Goal: Task Accomplishment & Management: Use online tool/utility

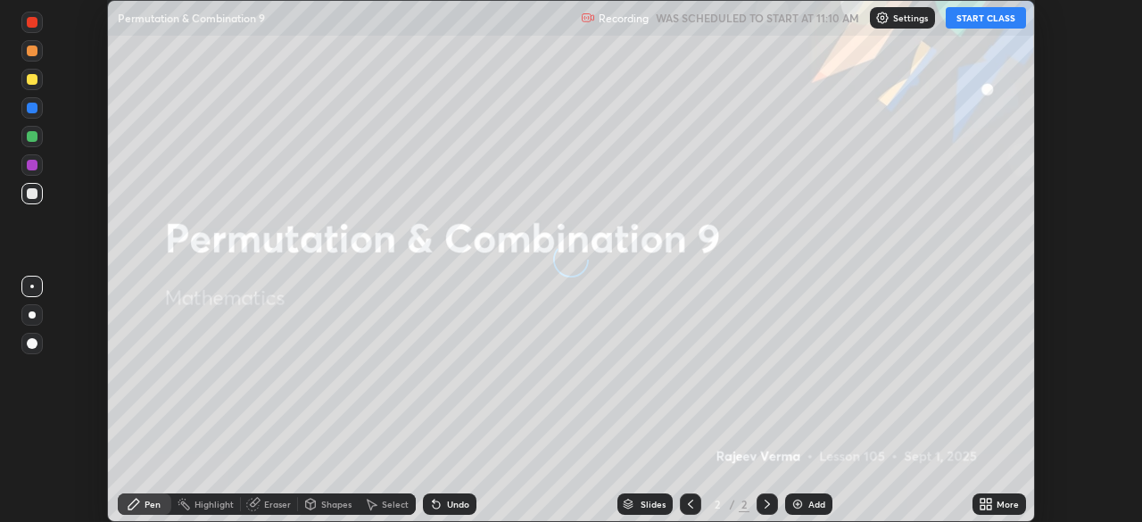
scroll to position [522, 1142]
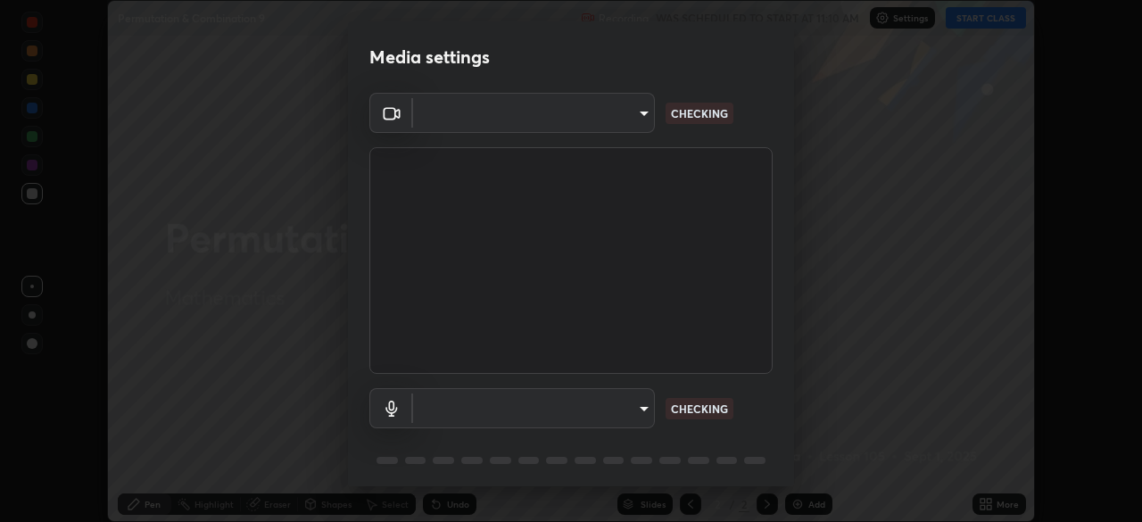
type input "ad6db9ec64aa91bb9d367053e8f3ae0092521a506c05523ccadca3fd020023ed"
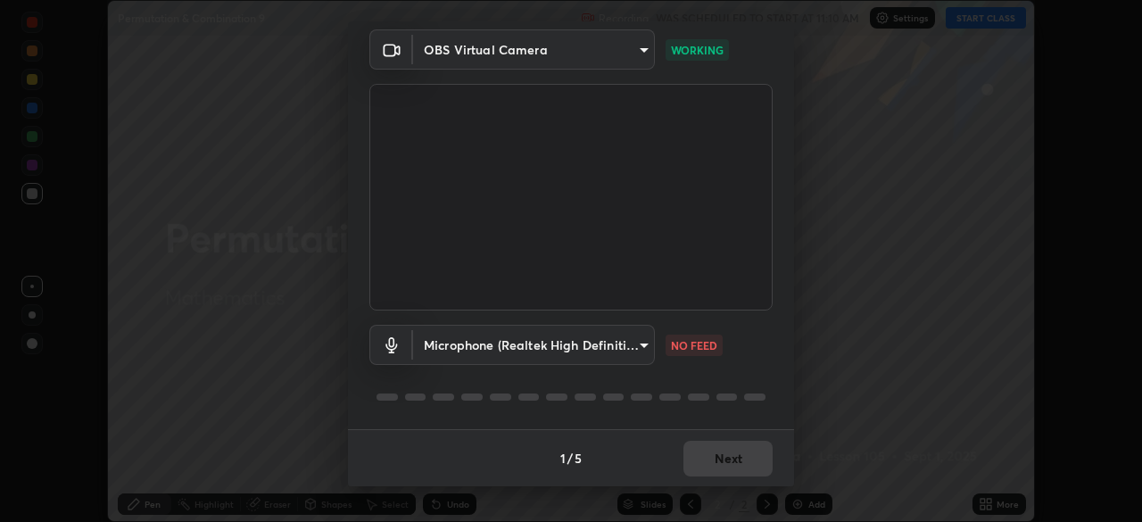
click at [644, 349] on body "Erase all Permutation & Combination 9 Recording WAS SCHEDULED TO START AT 11:10…" at bounding box center [571, 261] width 1142 height 522
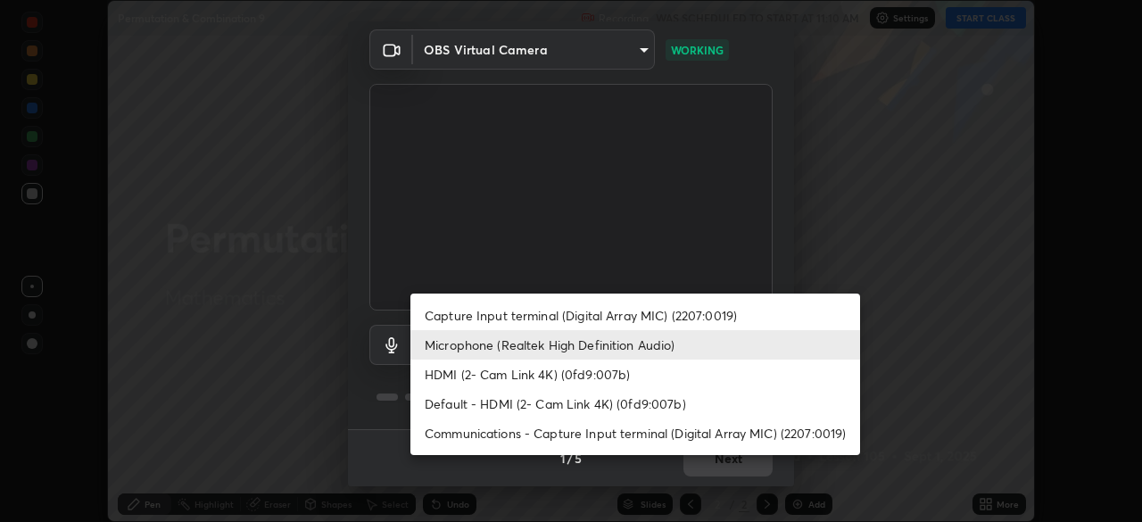
click at [623, 409] on li "Default - HDMI (2- Cam Link 4K) (0fd9:007b)" at bounding box center [635, 403] width 450 height 29
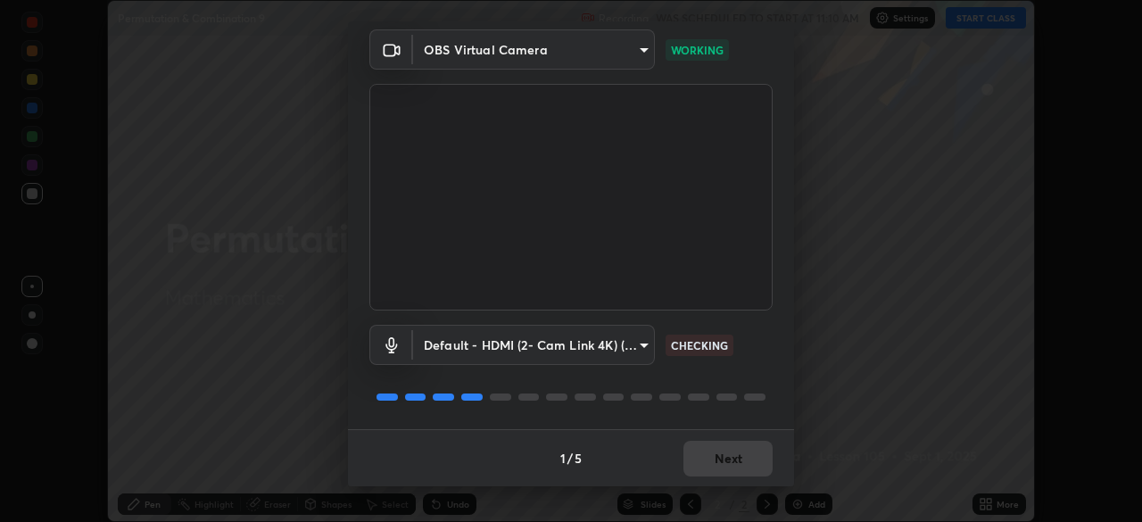
click at [645, 339] on body "Erase all Permutation & Combination 9 Recording WAS SCHEDULED TO START AT 11:10…" at bounding box center [571, 261] width 1142 height 522
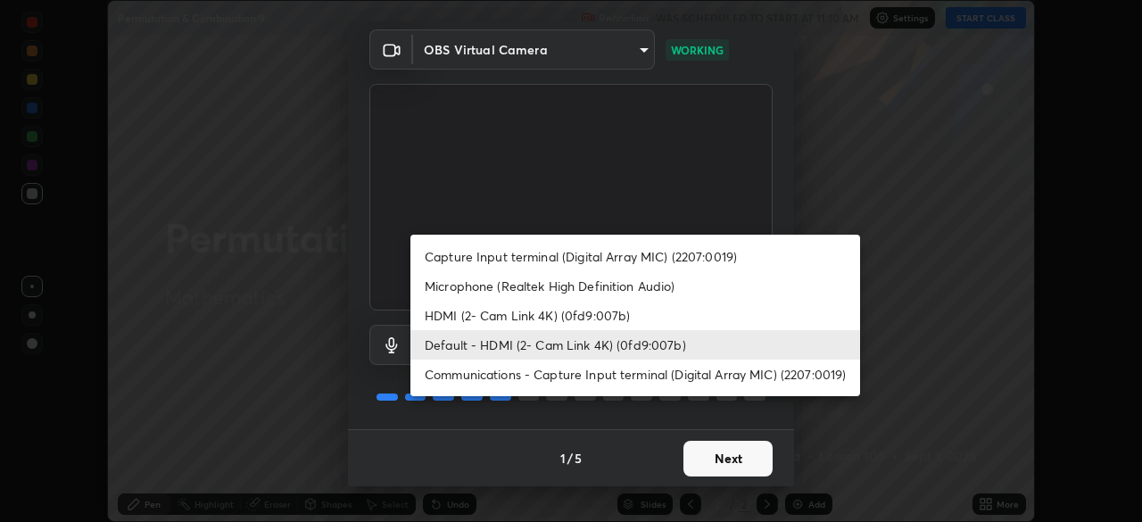
click at [626, 292] on li "Microphone (Realtek High Definition Audio)" at bounding box center [635, 285] width 450 height 29
type input "7b80235b4ebd2cfdcd00bebac1f1d889fd1e5e45b60eb60e9d309105b6515a8e"
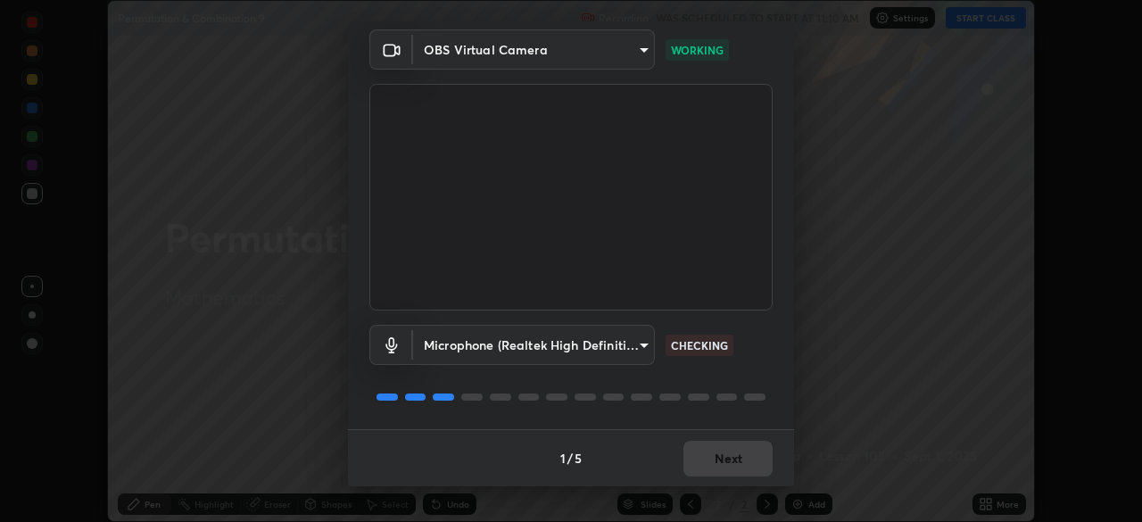
click at [749, 411] on div "Microphone (Realtek High Definition Audio) 7b80235b4ebd2cfdcd00bebac1f1d889fd1e…" at bounding box center [570, 369] width 403 height 119
click at [742, 459] on button "Next" at bounding box center [727, 459] width 89 height 36
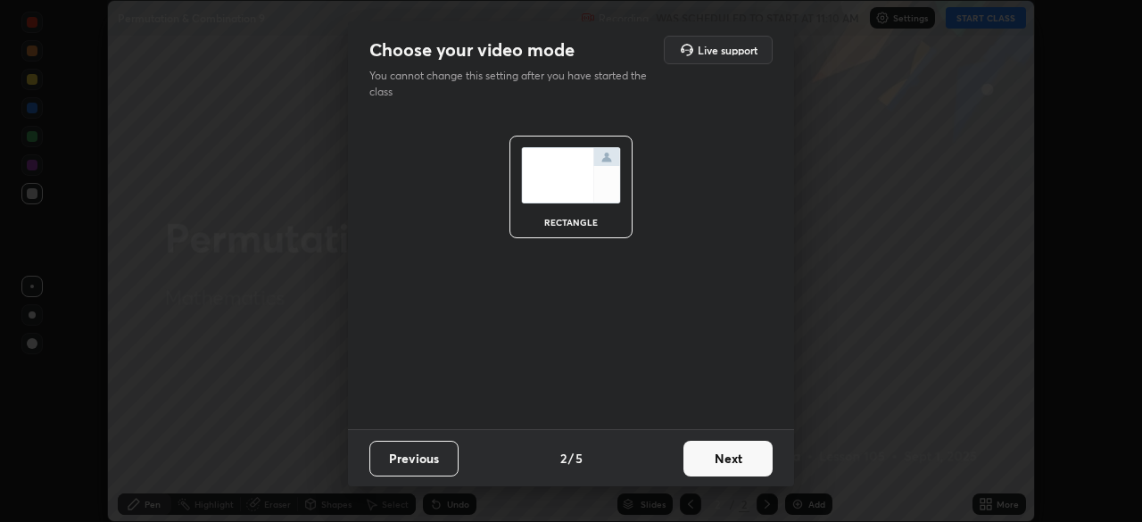
click at [749, 458] on button "Next" at bounding box center [727, 459] width 89 height 36
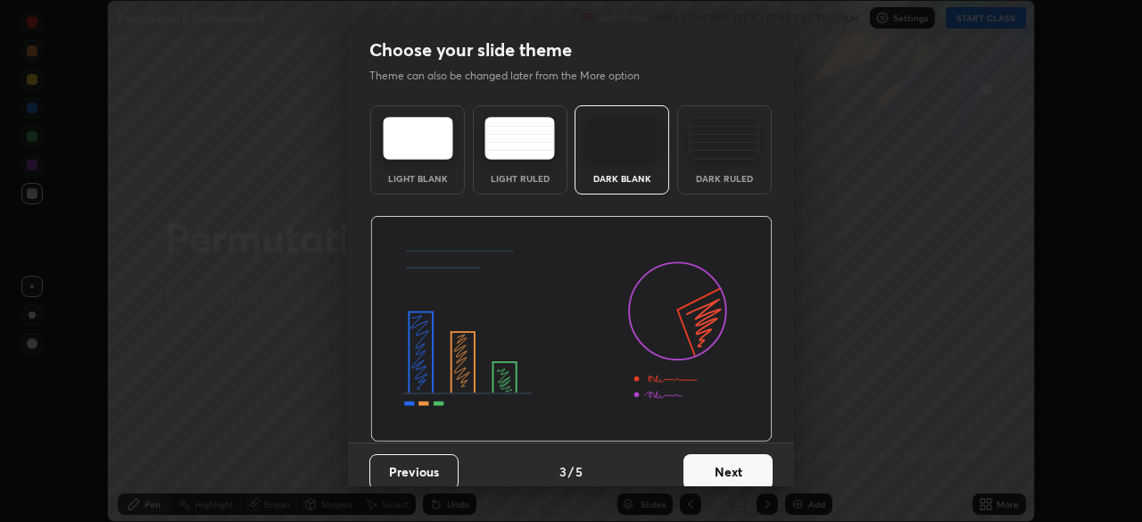
click at [740, 471] on button "Next" at bounding box center [727, 472] width 89 height 36
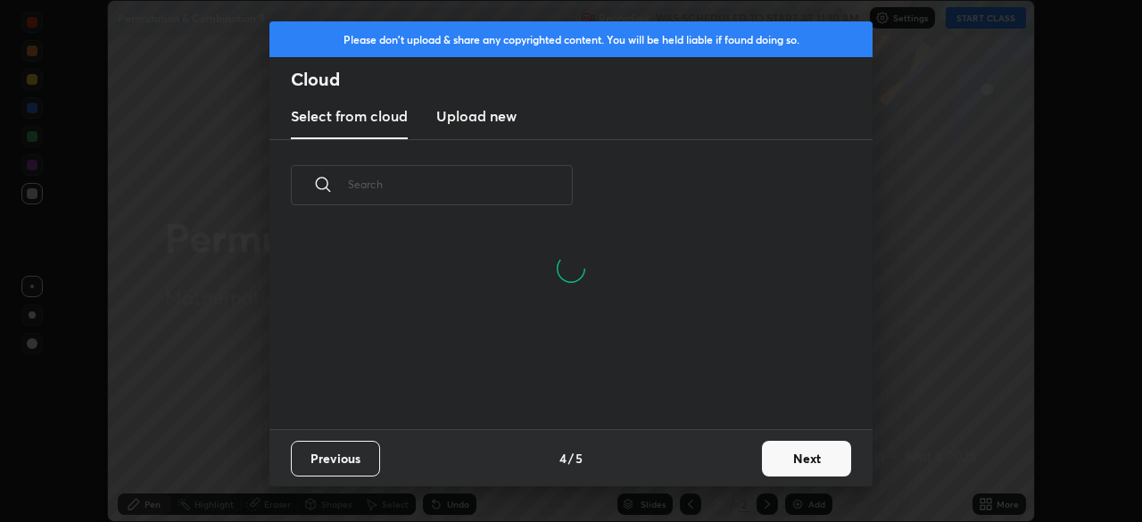
click at [787, 460] on button "Next" at bounding box center [806, 459] width 89 height 36
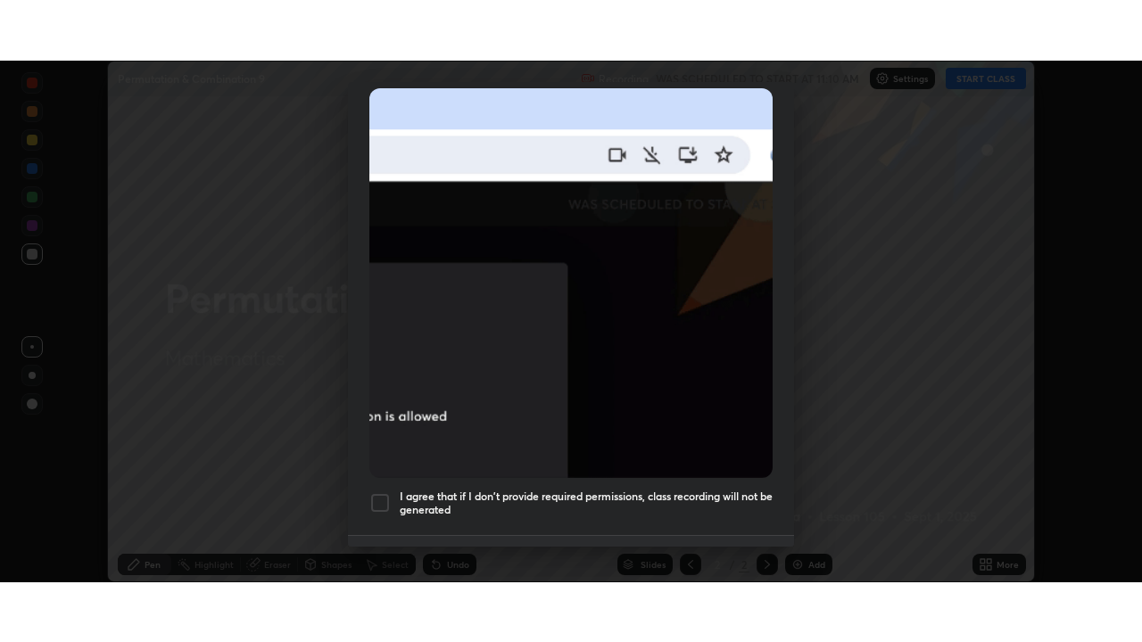
scroll to position [427, 0]
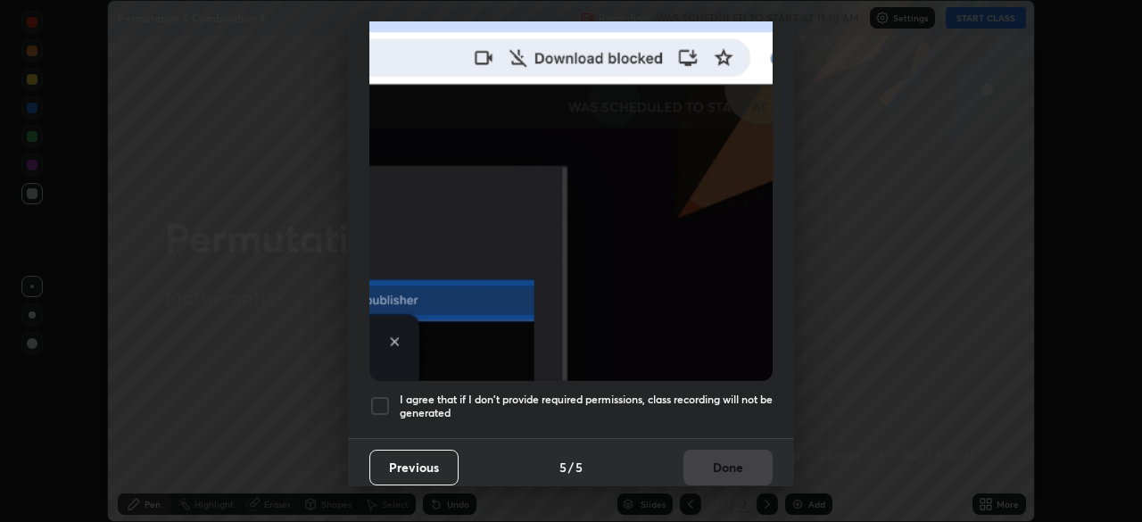
click at [377, 401] on div at bounding box center [379, 405] width 21 height 21
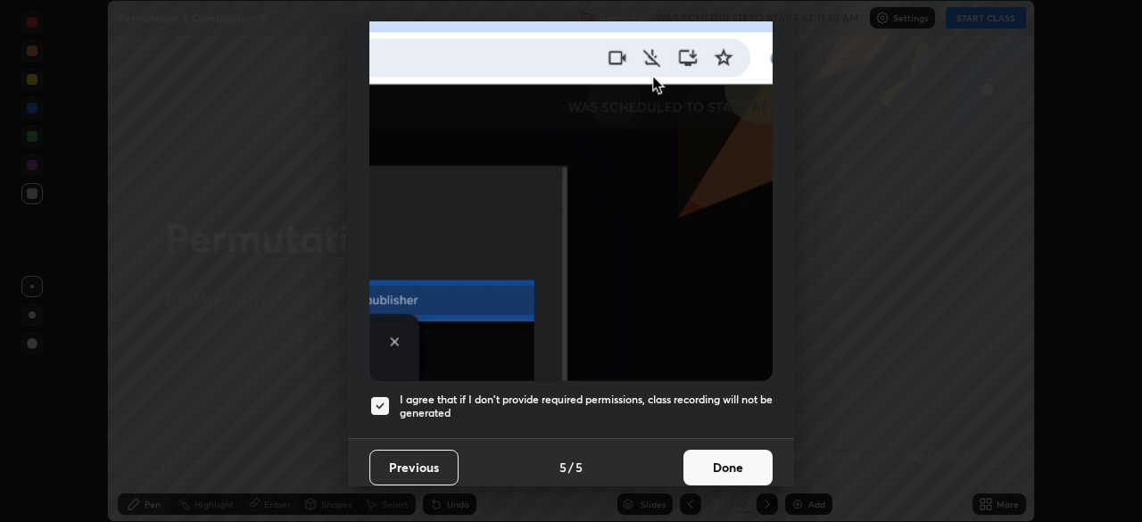
click at [753, 466] on button "Done" at bounding box center [727, 468] width 89 height 36
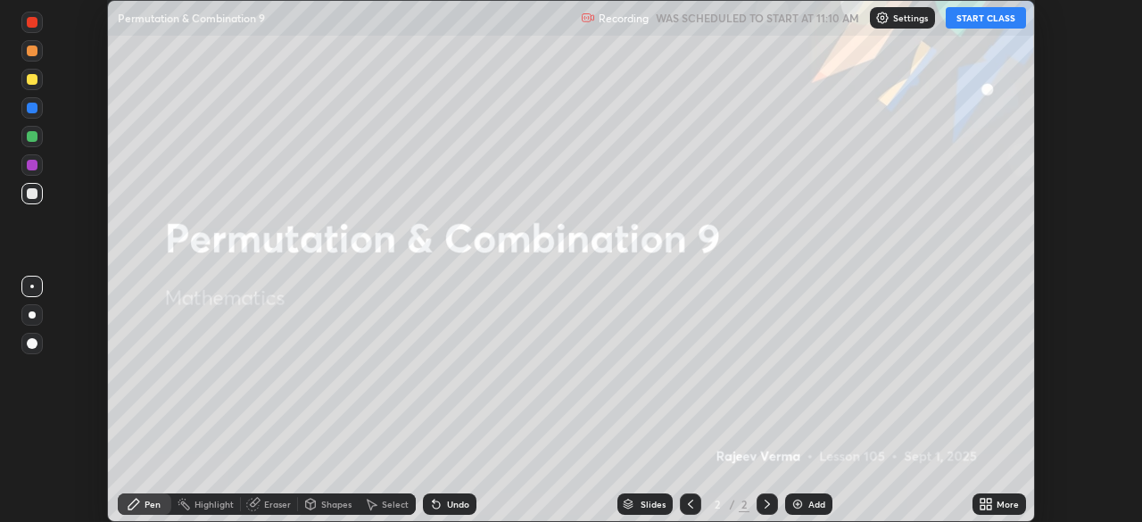
click at [987, 17] on button "START CLASS" at bounding box center [986, 17] width 80 height 21
click at [993, 505] on div "More" at bounding box center [999, 503] width 54 height 21
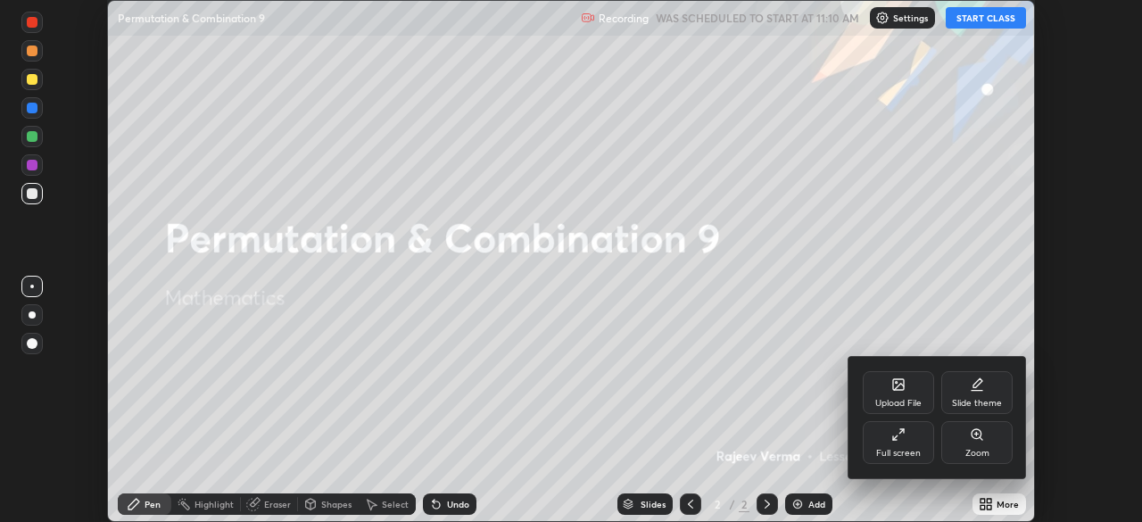
click at [911, 451] on div "Full screen" at bounding box center [898, 453] width 45 height 9
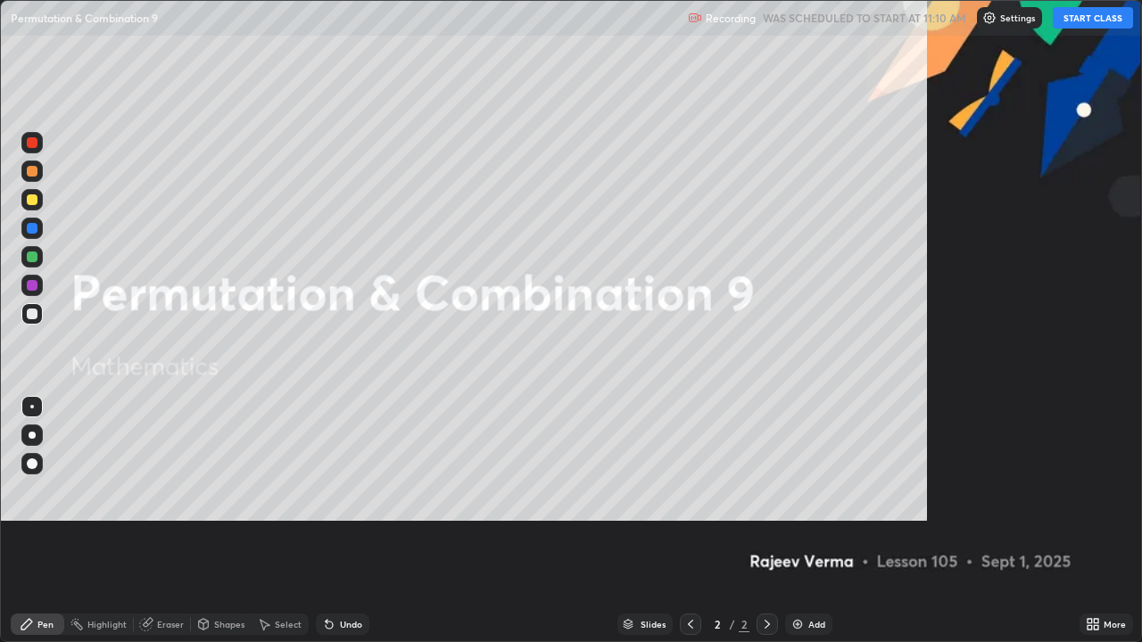
scroll to position [642, 1142]
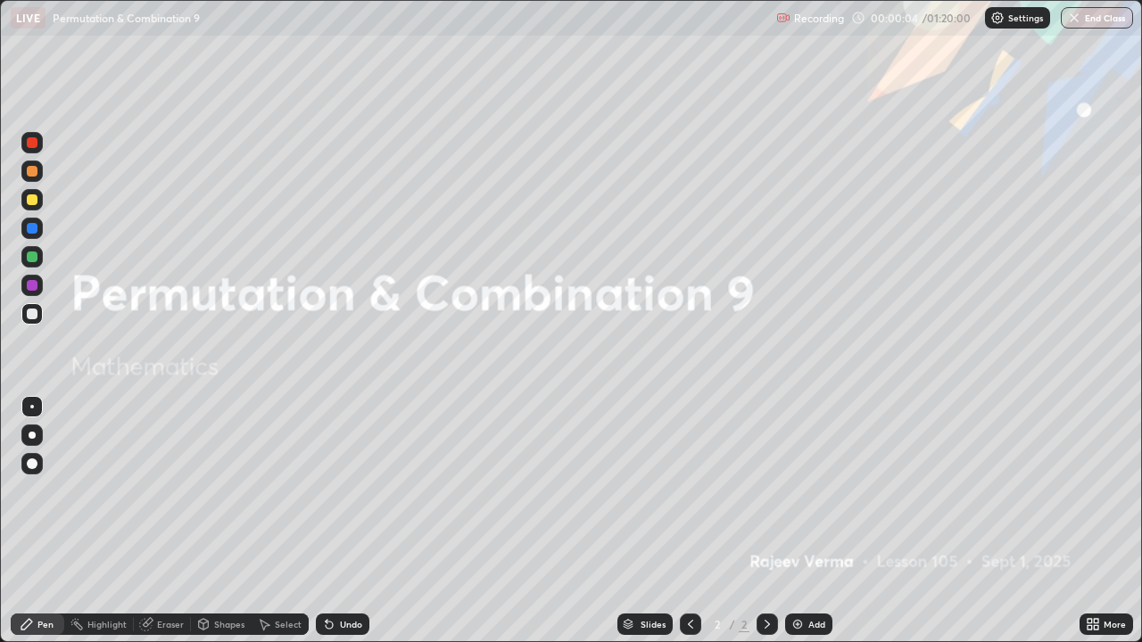
click at [797, 521] on img at bounding box center [797, 624] width 14 height 14
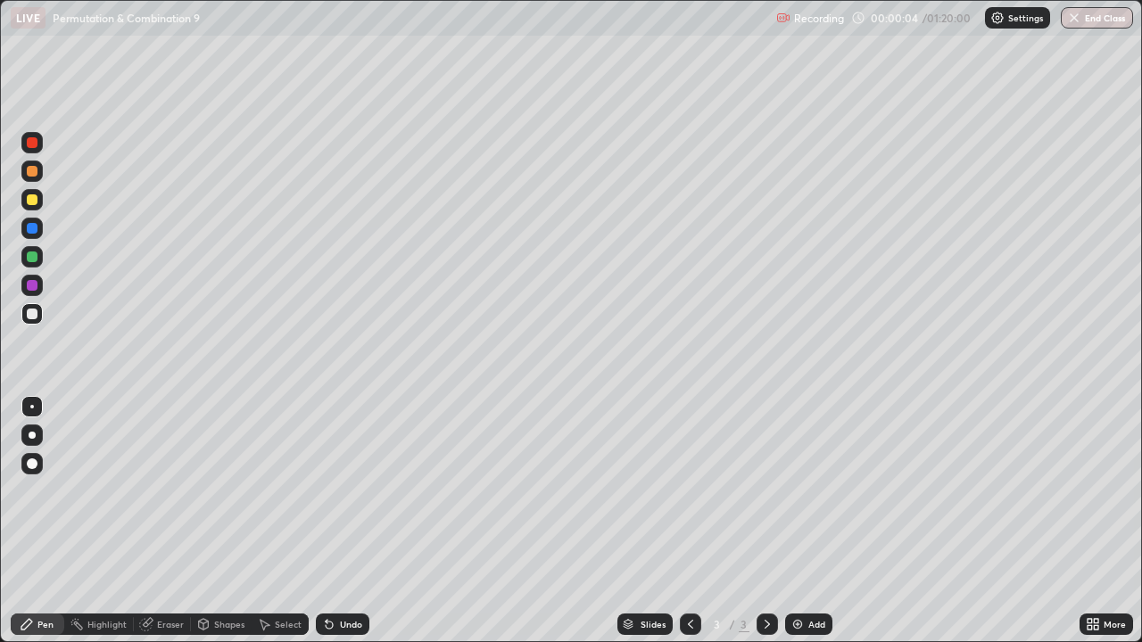
click at [796, 521] on img at bounding box center [797, 624] width 14 height 14
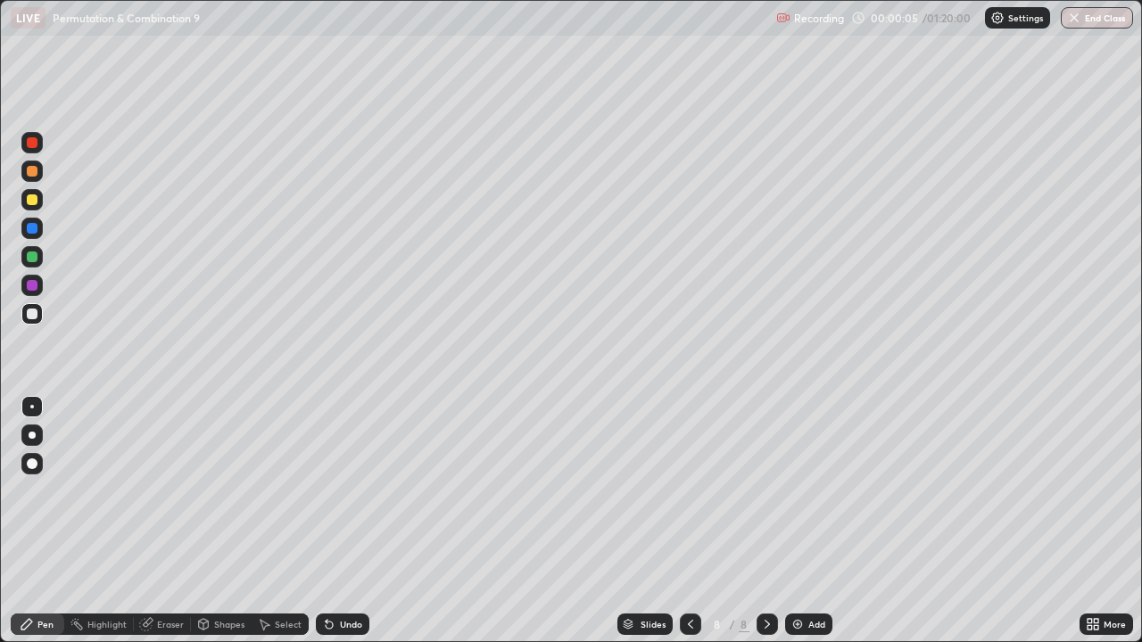
click at [796, 521] on img at bounding box center [797, 624] width 14 height 14
click at [689, 521] on icon at bounding box center [690, 624] width 14 height 14
click at [688, 521] on icon at bounding box center [690, 624] width 14 height 14
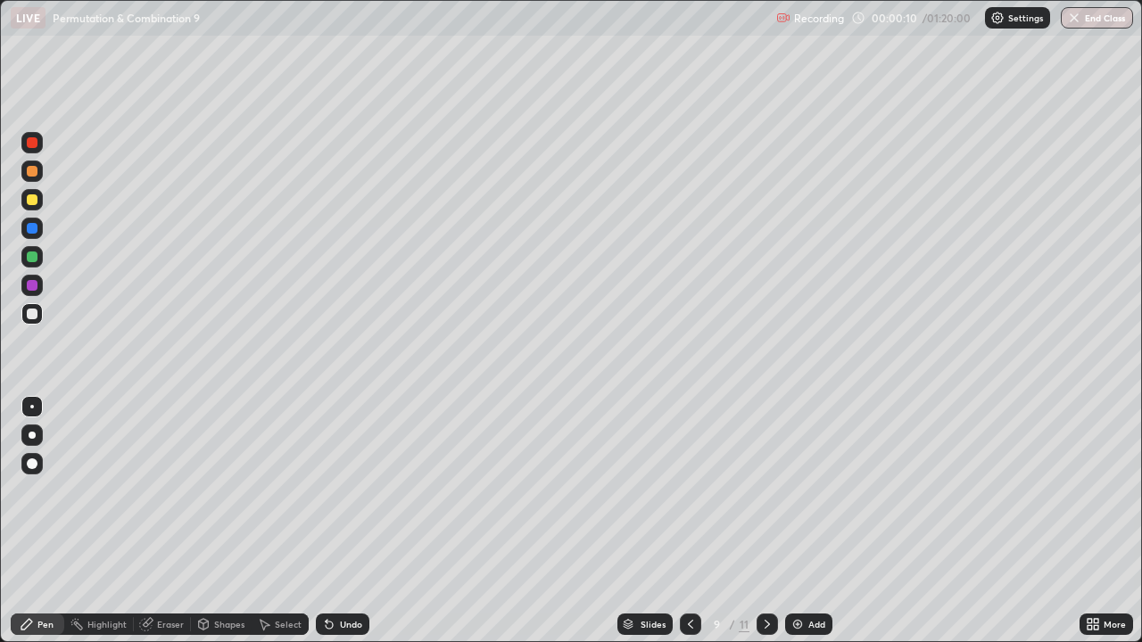
click at [690, 521] on icon at bounding box center [690, 624] width 14 height 14
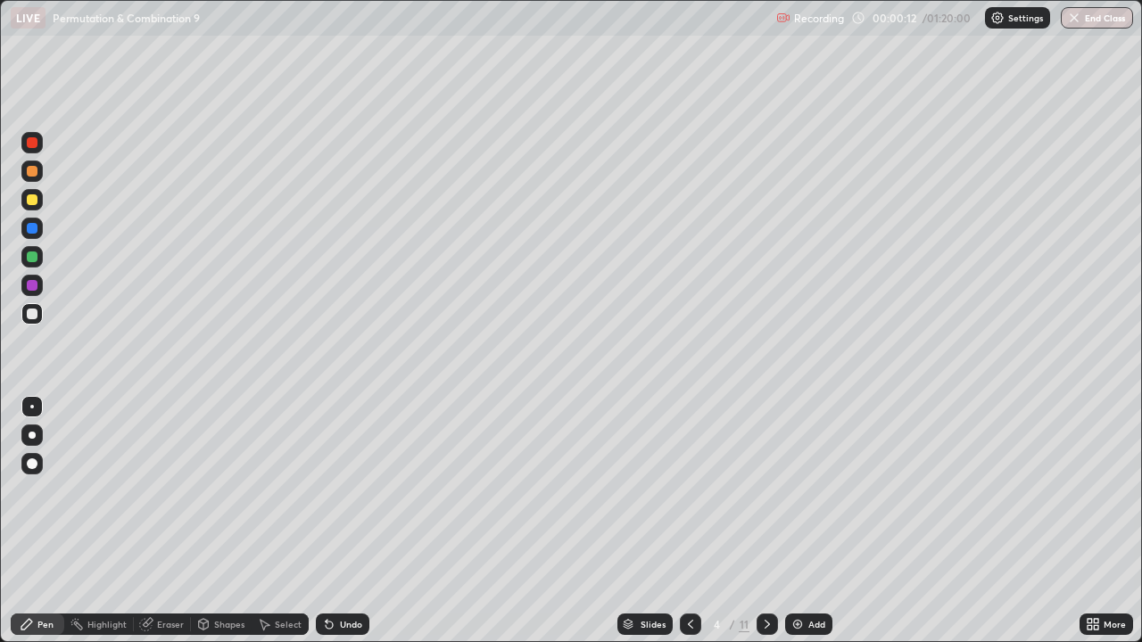
click at [690, 521] on icon at bounding box center [690, 624] width 14 height 14
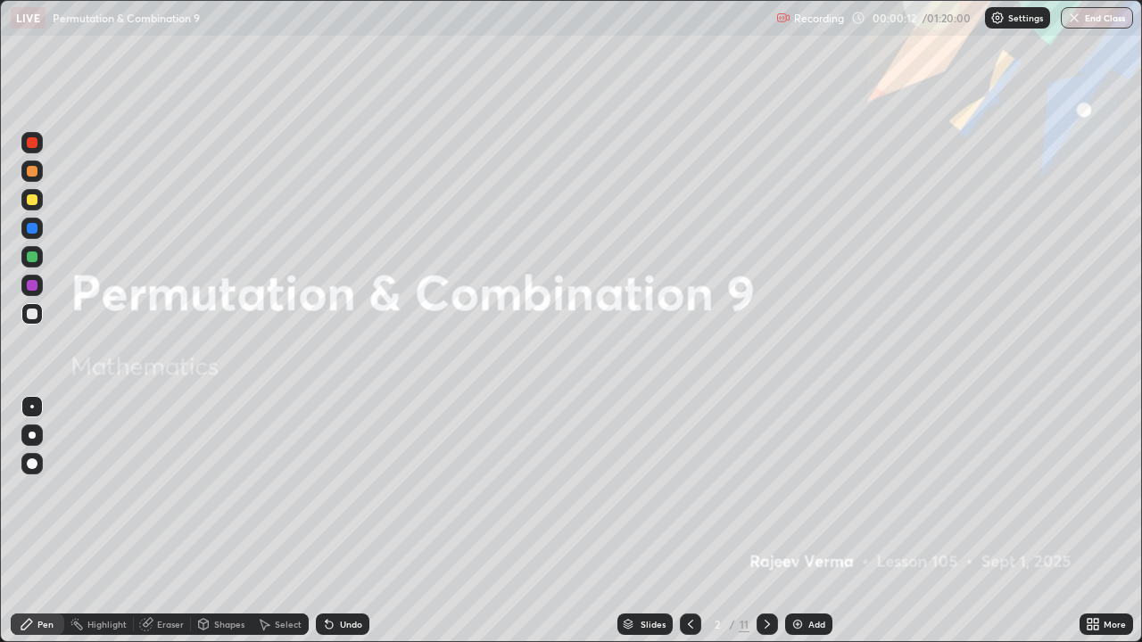
click at [690, 521] on icon at bounding box center [690, 624] width 14 height 14
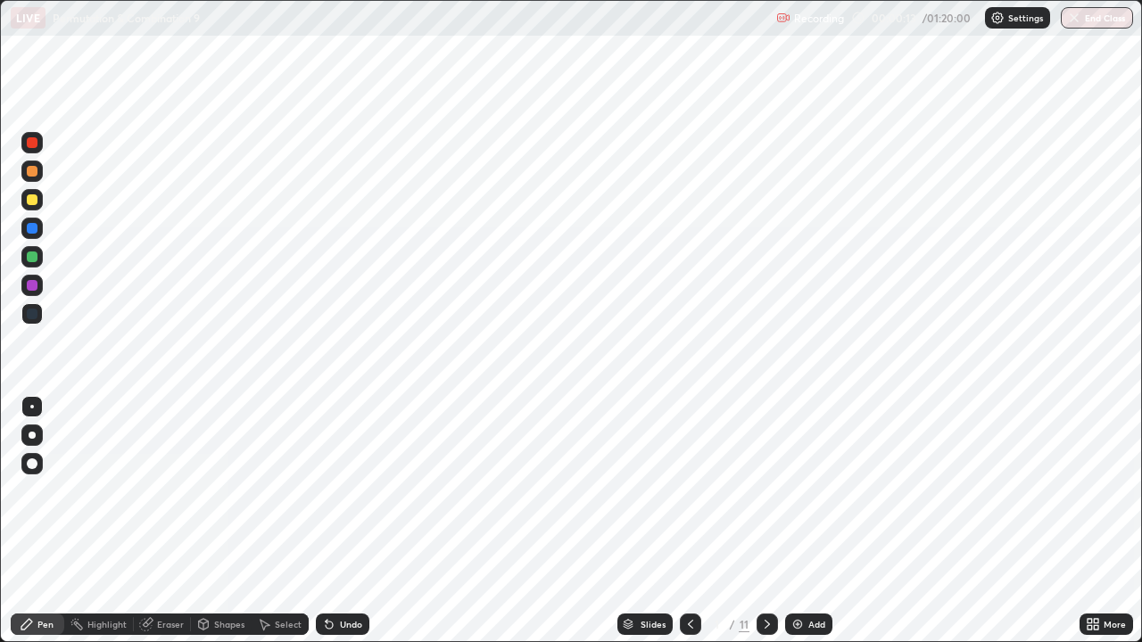
click at [766, 521] on icon at bounding box center [767, 624] width 14 height 14
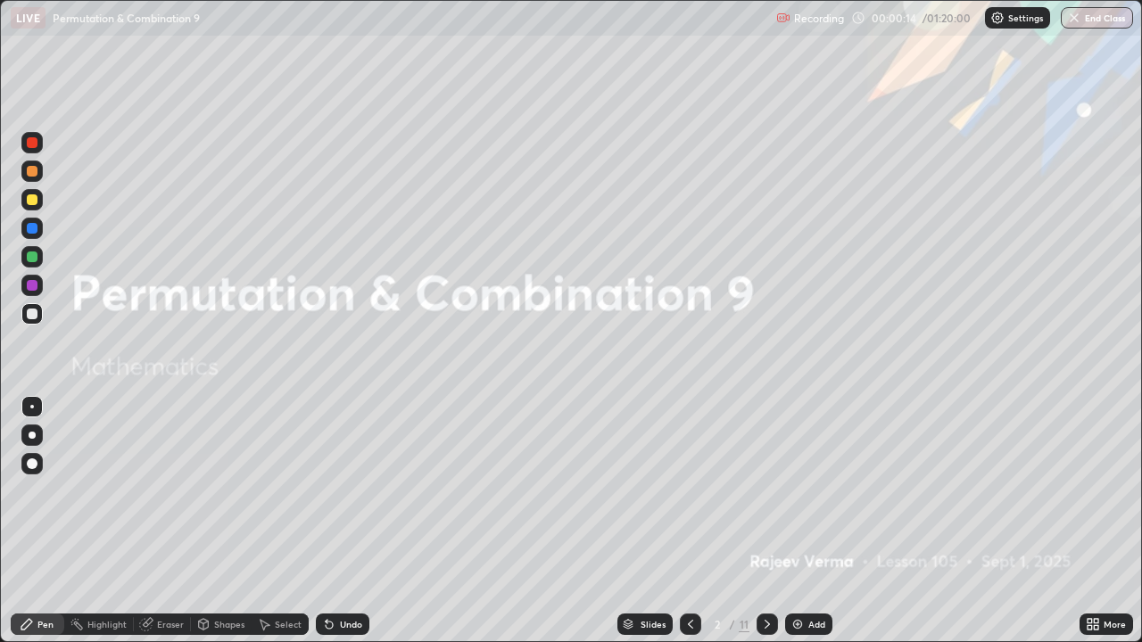
click at [765, 521] on icon at bounding box center [767, 624] width 5 height 9
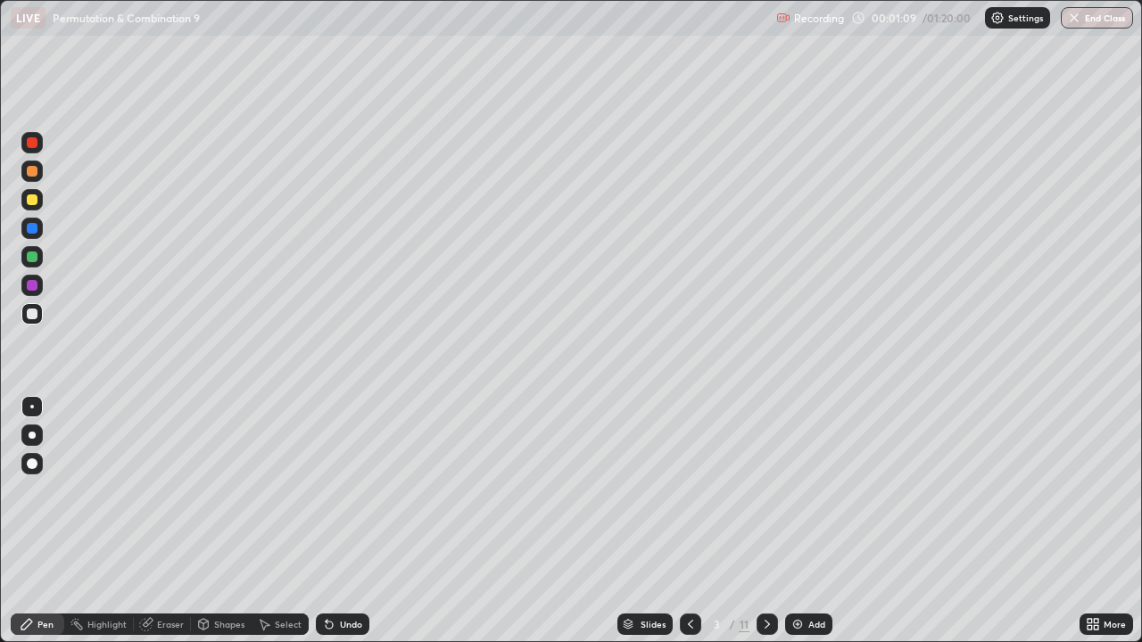
click at [340, 521] on div "Undo" at bounding box center [351, 624] width 22 height 9
click at [332, 521] on icon at bounding box center [329, 624] width 14 height 14
click at [223, 521] on div "Shapes" at bounding box center [229, 624] width 30 height 9
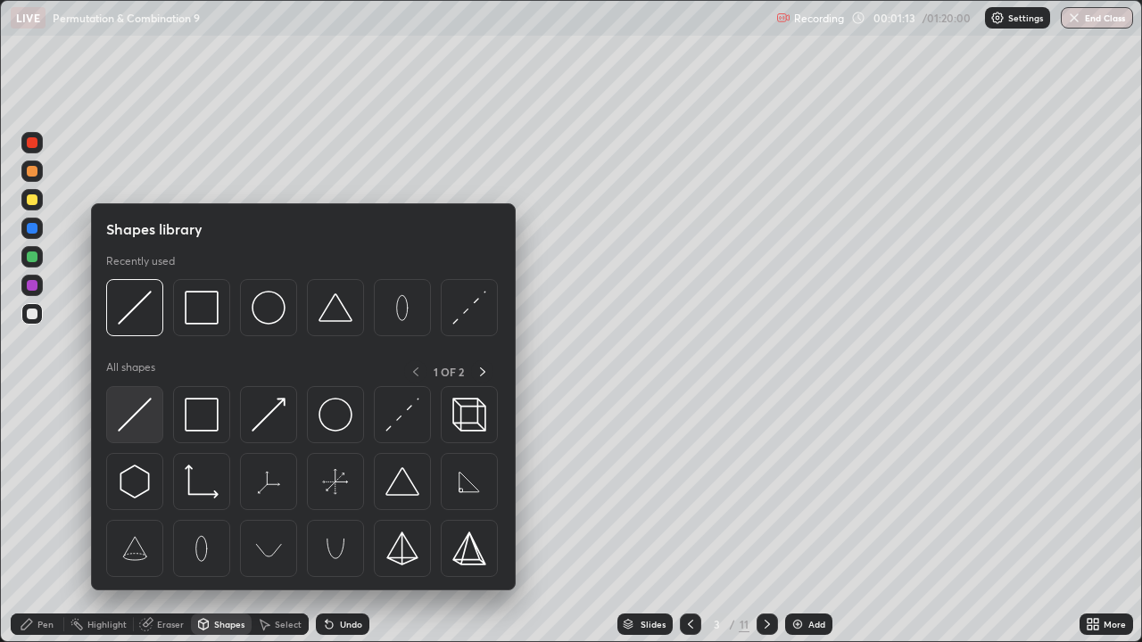
click at [138, 416] on img at bounding box center [135, 415] width 34 height 34
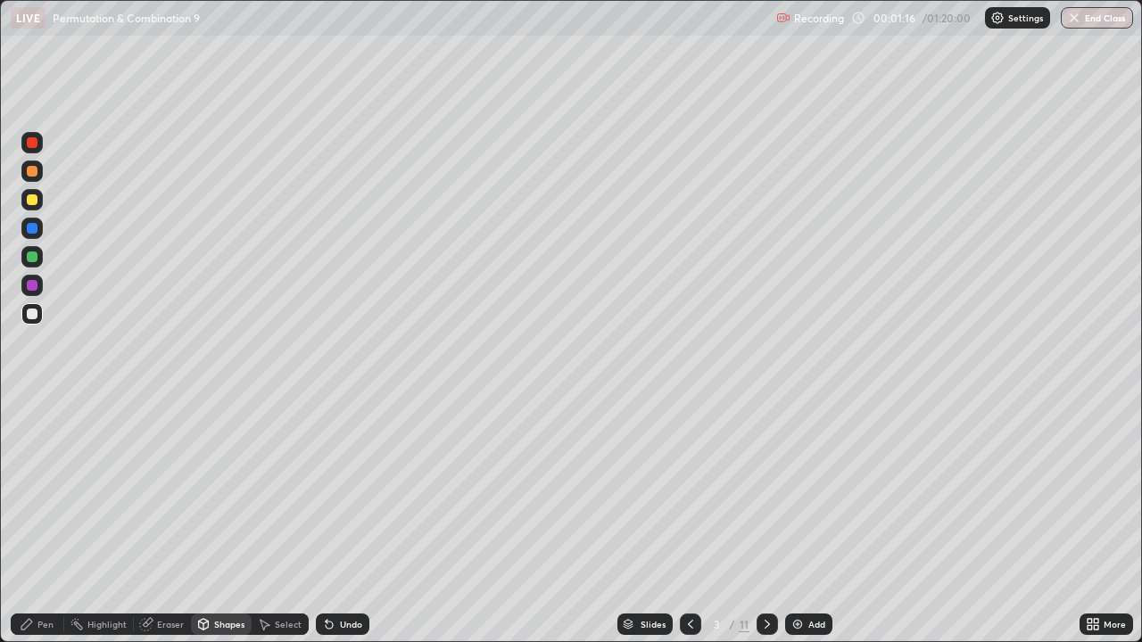
click at [46, 521] on div "Pen" at bounding box center [45, 624] width 16 height 9
click at [29, 198] on div at bounding box center [32, 199] width 11 height 11
click at [33, 171] on div at bounding box center [32, 171] width 11 height 11
click at [32, 198] on div at bounding box center [32, 199] width 11 height 11
click at [36, 203] on div at bounding box center [32, 199] width 11 height 11
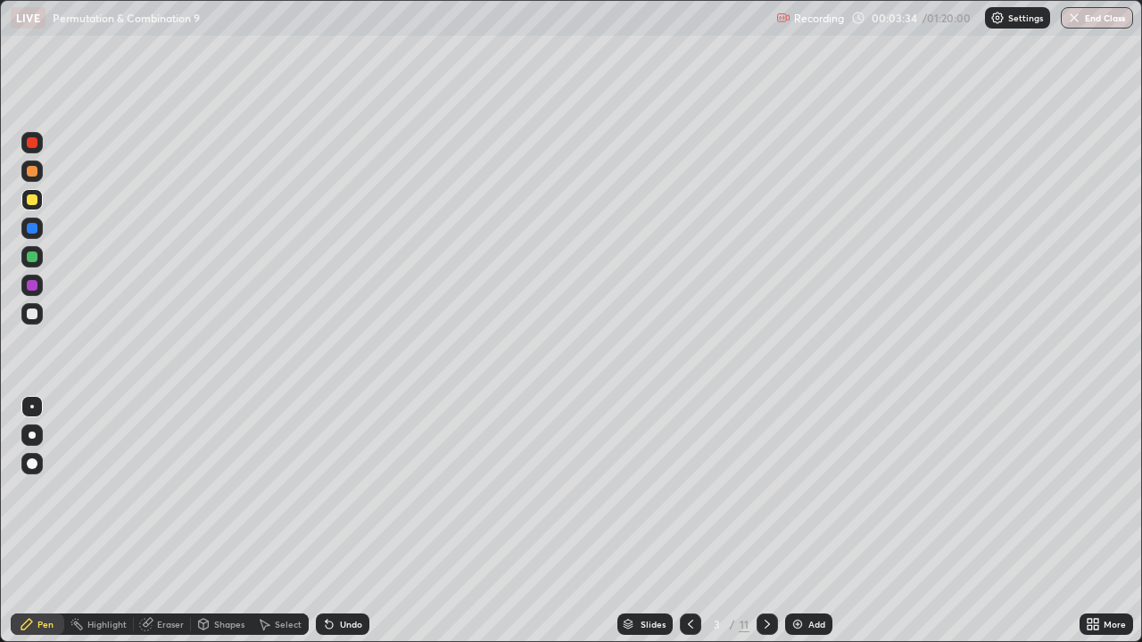
click at [31, 259] on div at bounding box center [32, 257] width 11 height 11
click at [347, 521] on div "Undo" at bounding box center [351, 624] width 22 height 9
click at [351, 521] on div "Undo" at bounding box center [351, 624] width 22 height 9
click at [35, 317] on div at bounding box center [32, 314] width 11 height 11
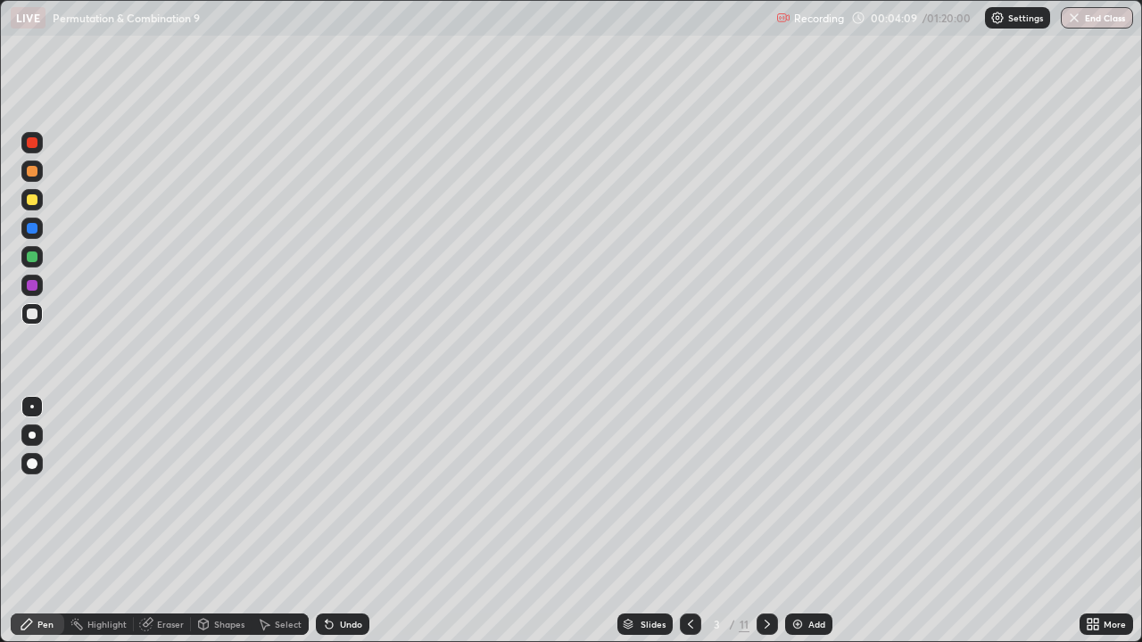
click at [336, 521] on div "Undo" at bounding box center [343, 624] width 54 height 21
click at [335, 521] on div "Undo" at bounding box center [343, 624] width 54 height 21
click at [162, 521] on div "Eraser" at bounding box center [170, 624] width 27 height 9
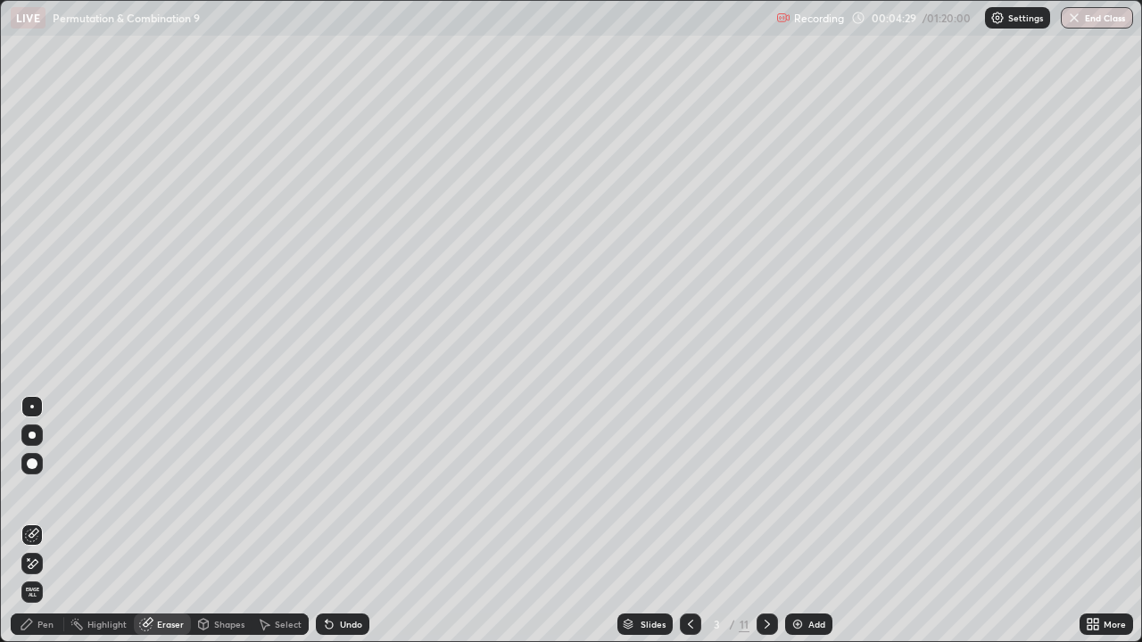
click at [43, 521] on div "Pen" at bounding box center [38, 624] width 54 height 21
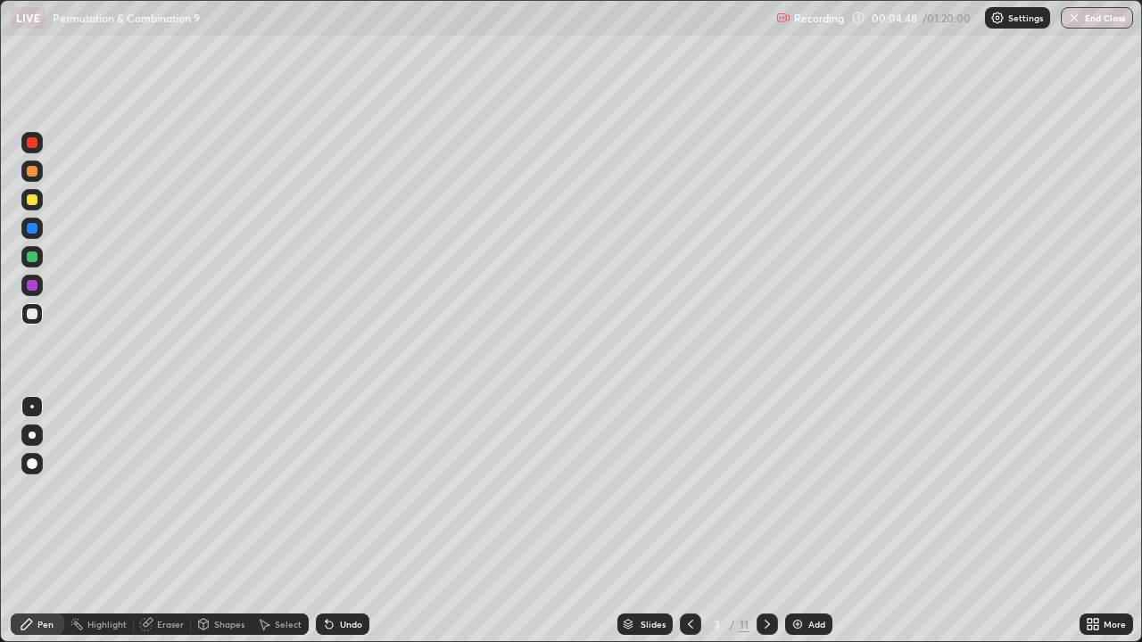
click at [164, 521] on div "Eraser" at bounding box center [170, 624] width 27 height 9
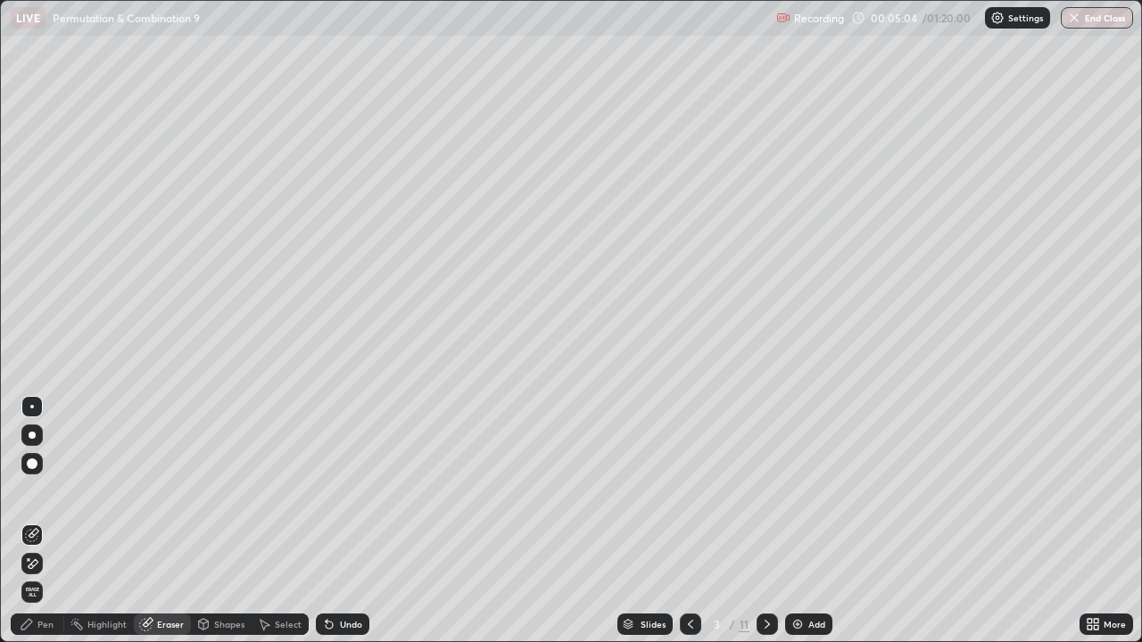
click at [45, 521] on div "Pen" at bounding box center [38, 624] width 54 height 21
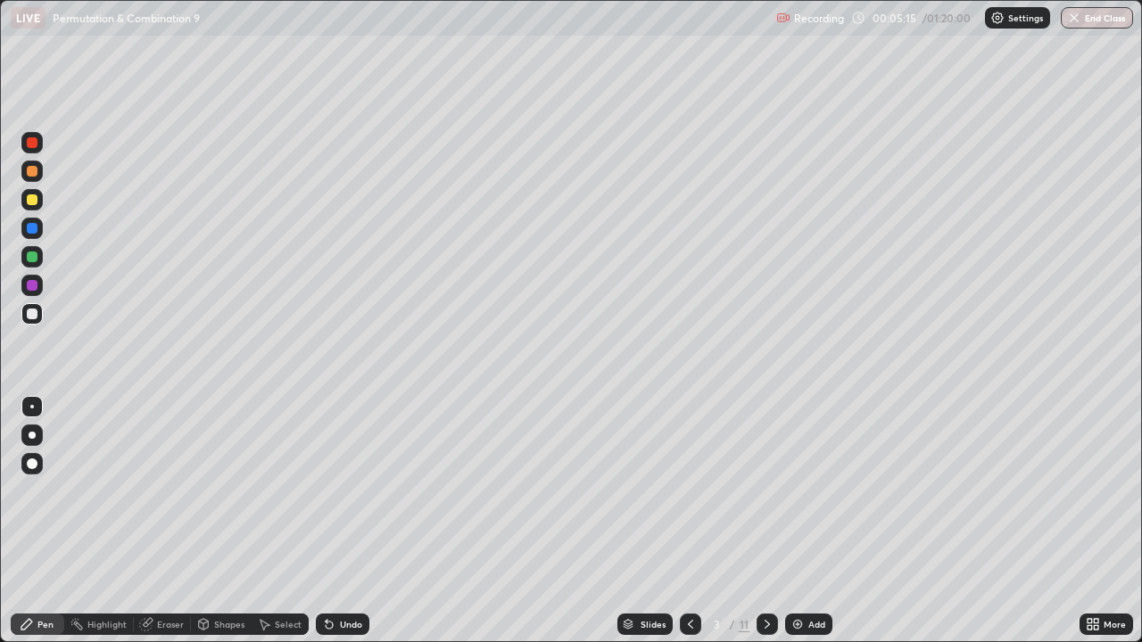
click at [158, 521] on div "Eraser" at bounding box center [170, 624] width 27 height 9
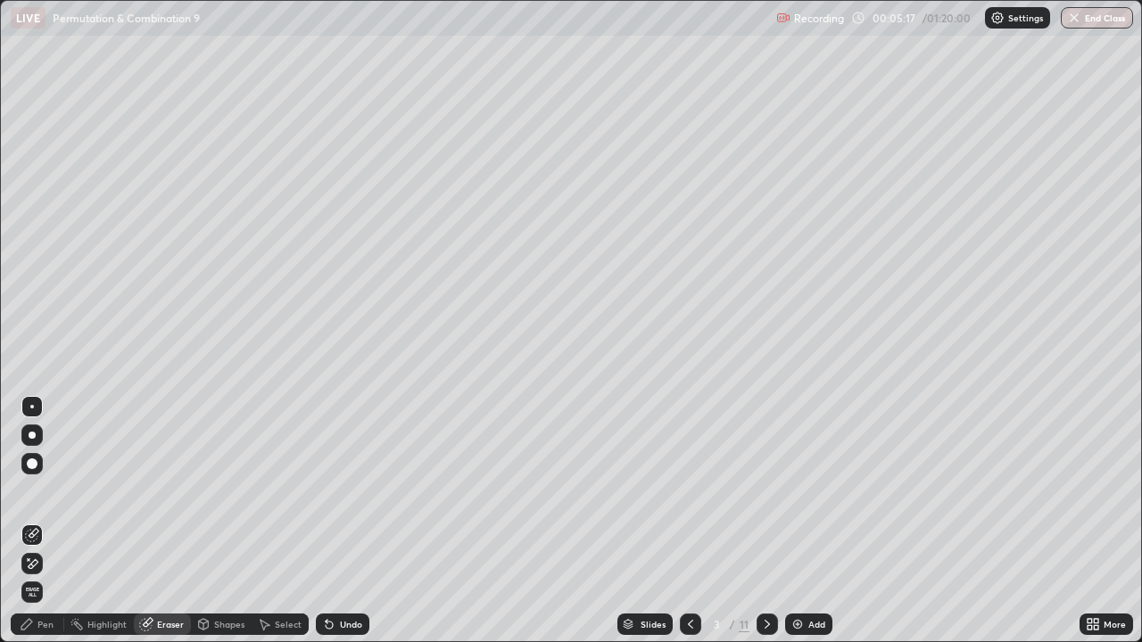
click at [50, 521] on div "Pen" at bounding box center [45, 624] width 16 height 9
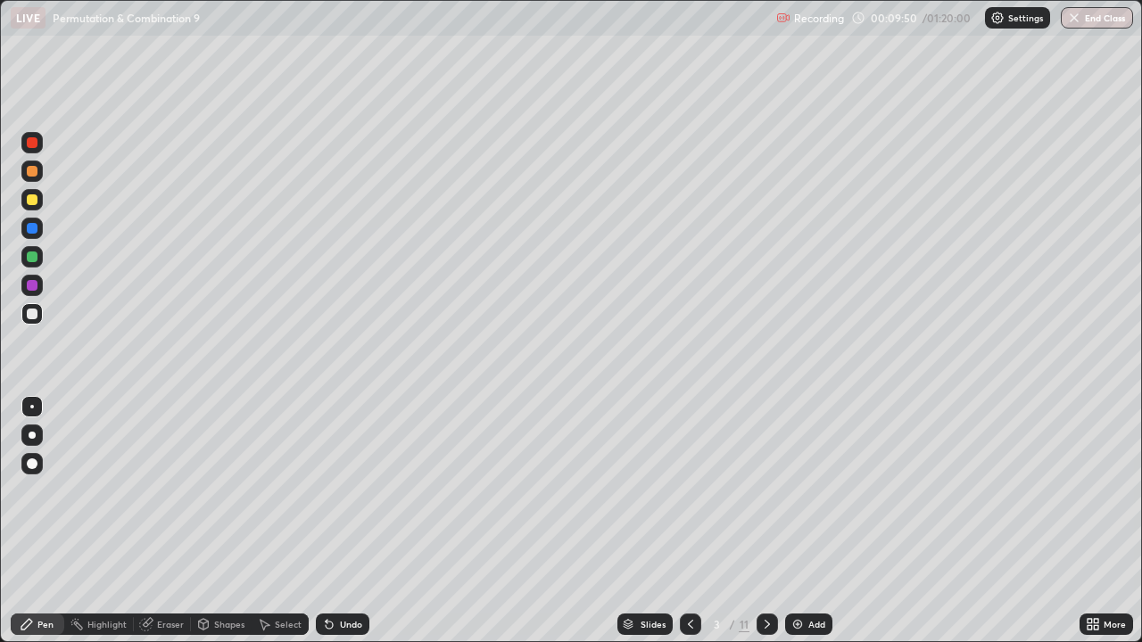
click at [38, 200] on div at bounding box center [31, 199] width 21 height 21
click at [168, 521] on div "Eraser" at bounding box center [170, 624] width 27 height 9
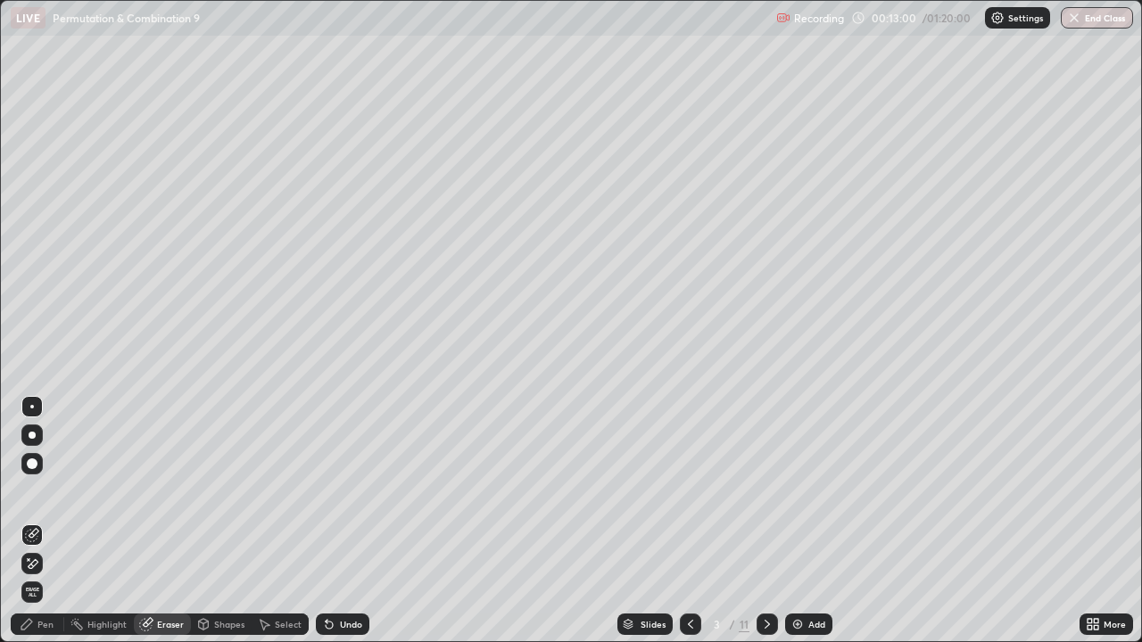
click at [47, 521] on div "Pen" at bounding box center [45, 624] width 16 height 9
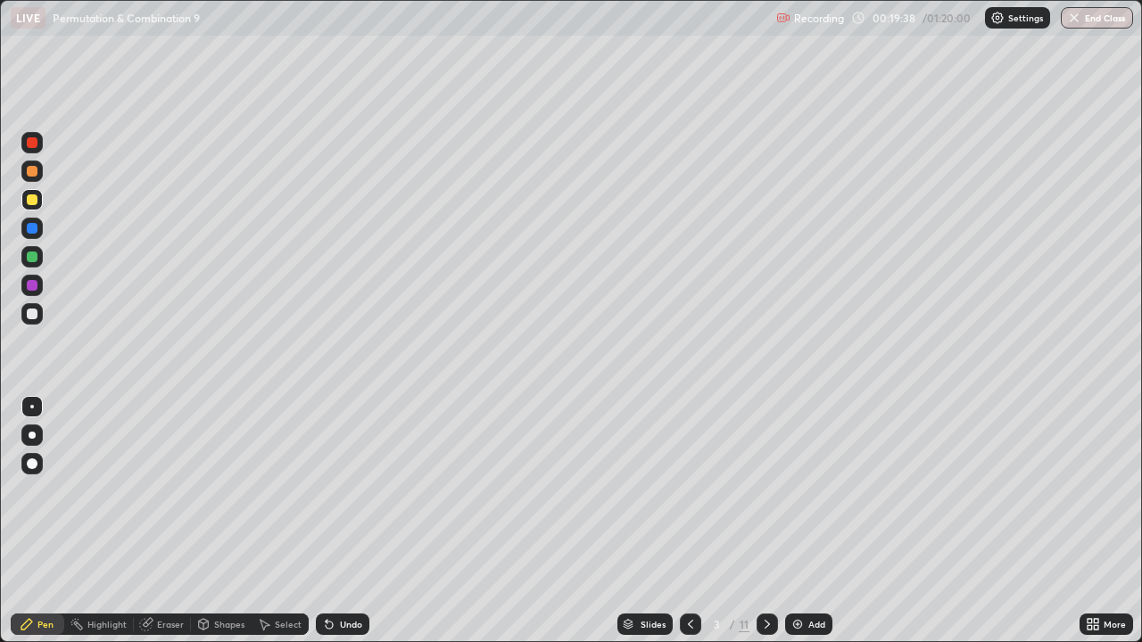
click at [765, 521] on icon at bounding box center [767, 624] width 14 height 14
click at [23, 308] on div at bounding box center [31, 313] width 21 height 21
click at [29, 315] on div at bounding box center [32, 314] width 11 height 11
click at [224, 521] on div "Shapes" at bounding box center [229, 624] width 30 height 9
click at [31, 521] on icon at bounding box center [27, 624] width 14 height 14
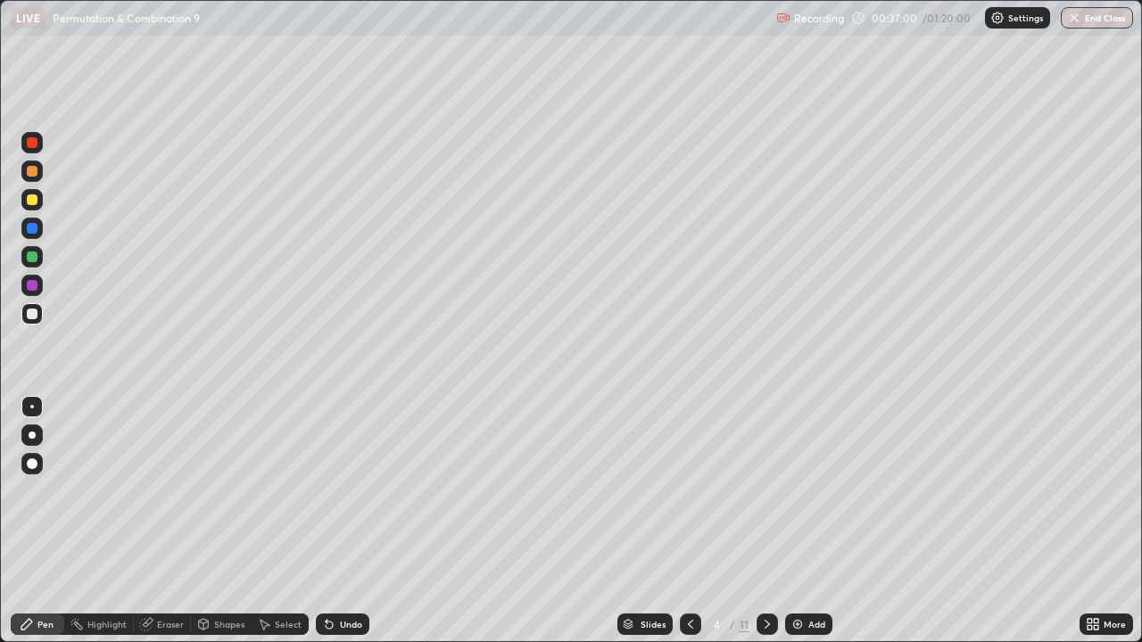
click at [226, 521] on div "Shapes" at bounding box center [229, 624] width 30 height 9
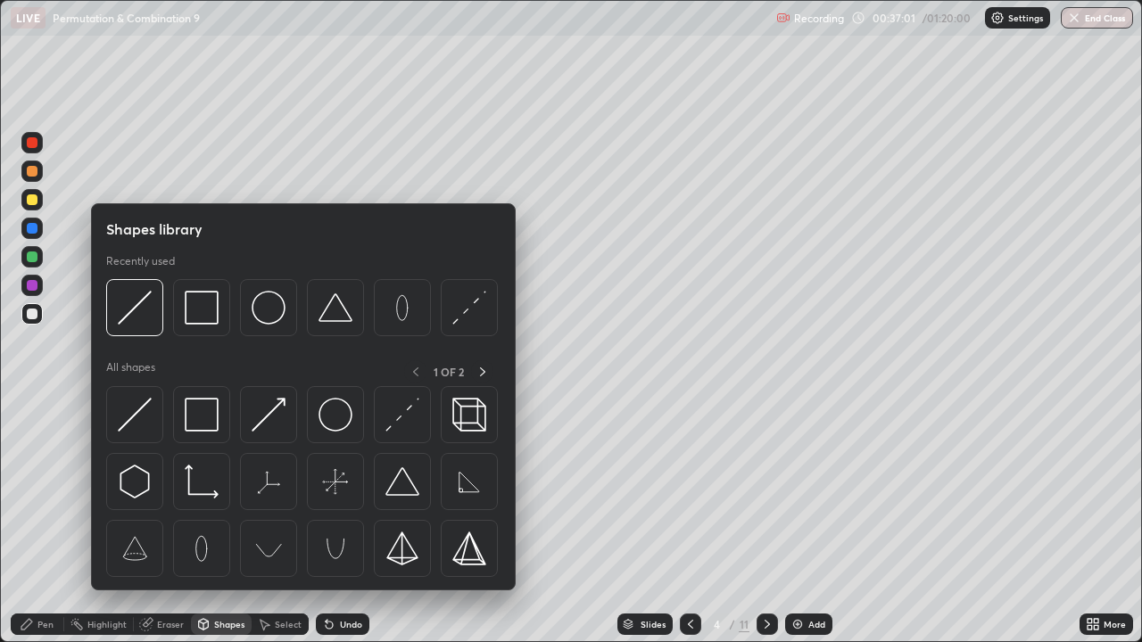
click at [45, 521] on div "Pen" at bounding box center [45, 624] width 16 height 9
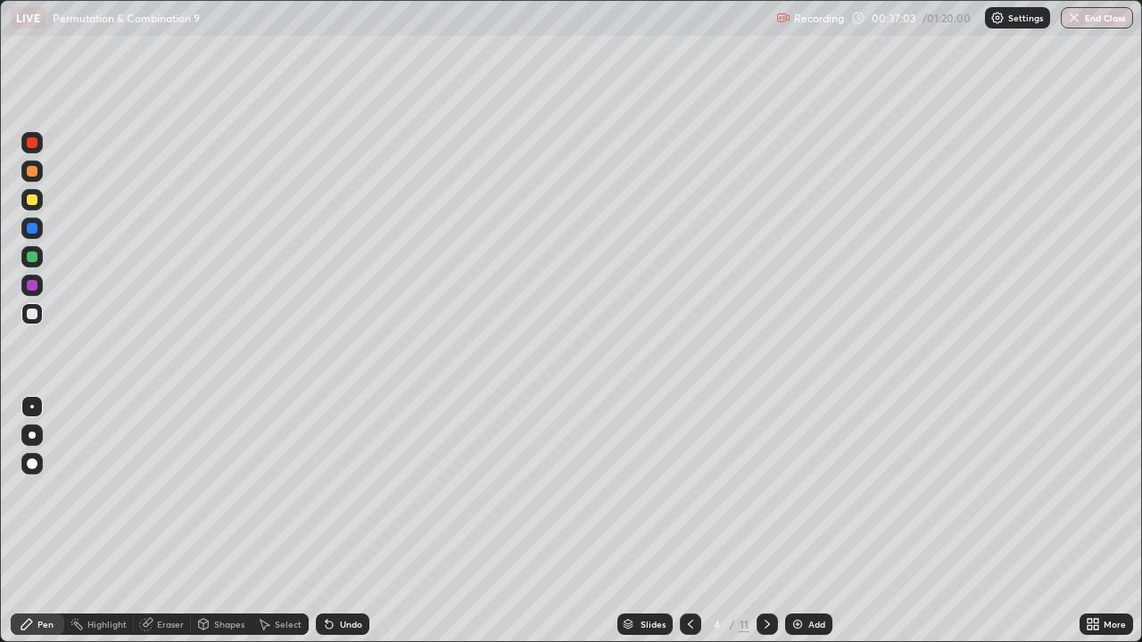
click at [165, 521] on div "Eraser" at bounding box center [170, 624] width 27 height 9
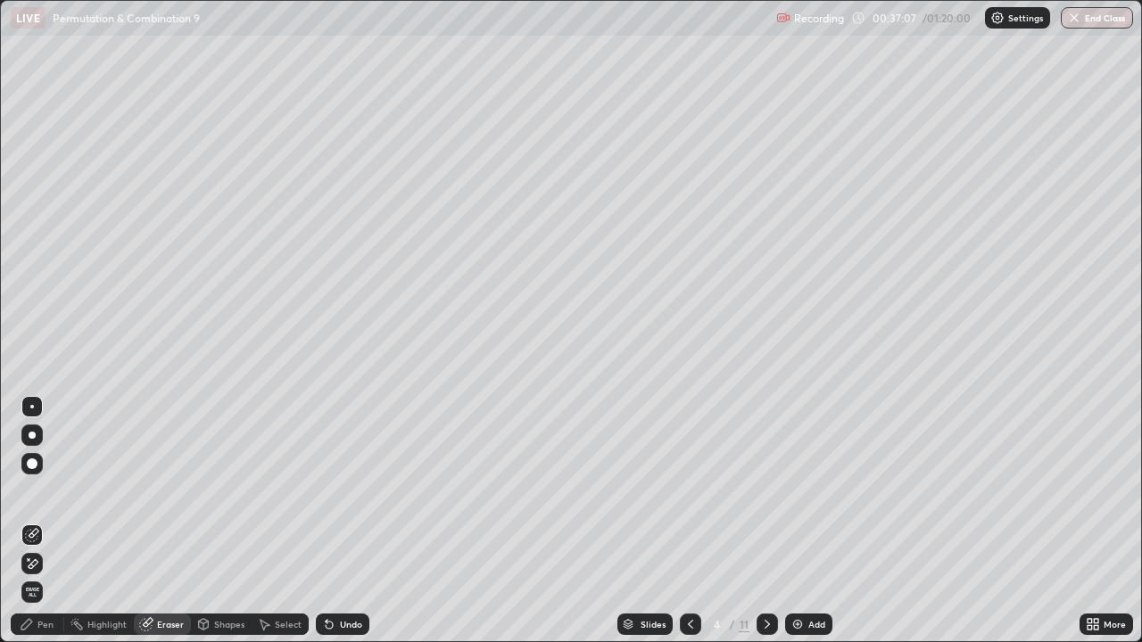
click at [38, 521] on div "Pen" at bounding box center [45, 624] width 16 height 9
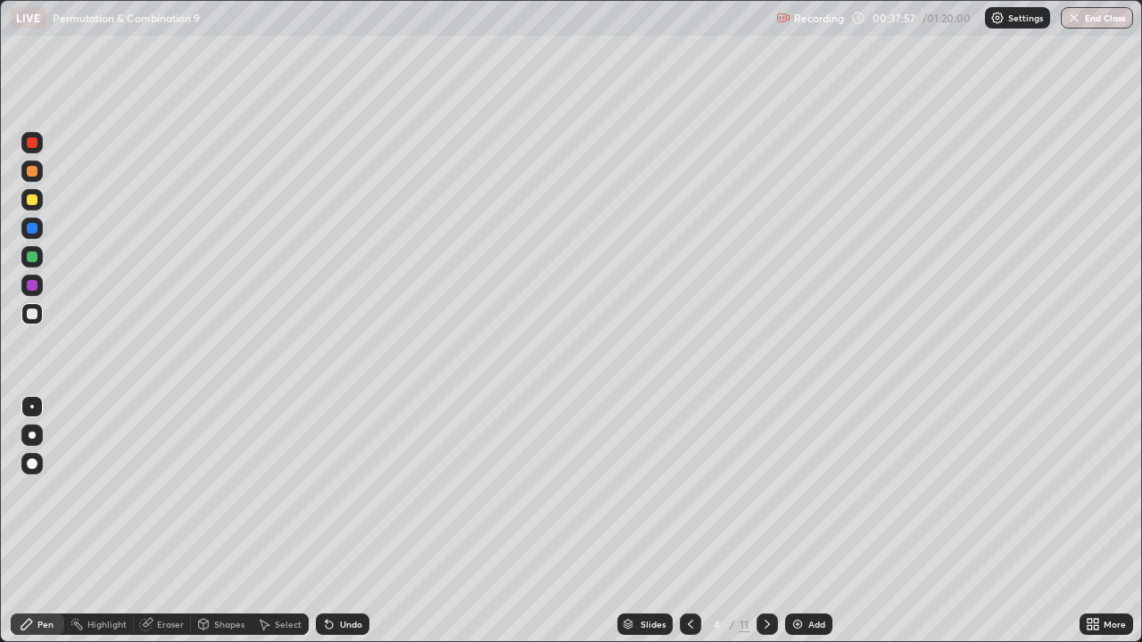
click at [346, 521] on div "Undo" at bounding box center [351, 624] width 22 height 9
click at [158, 521] on div "Eraser" at bounding box center [170, 624] width 27 height 9
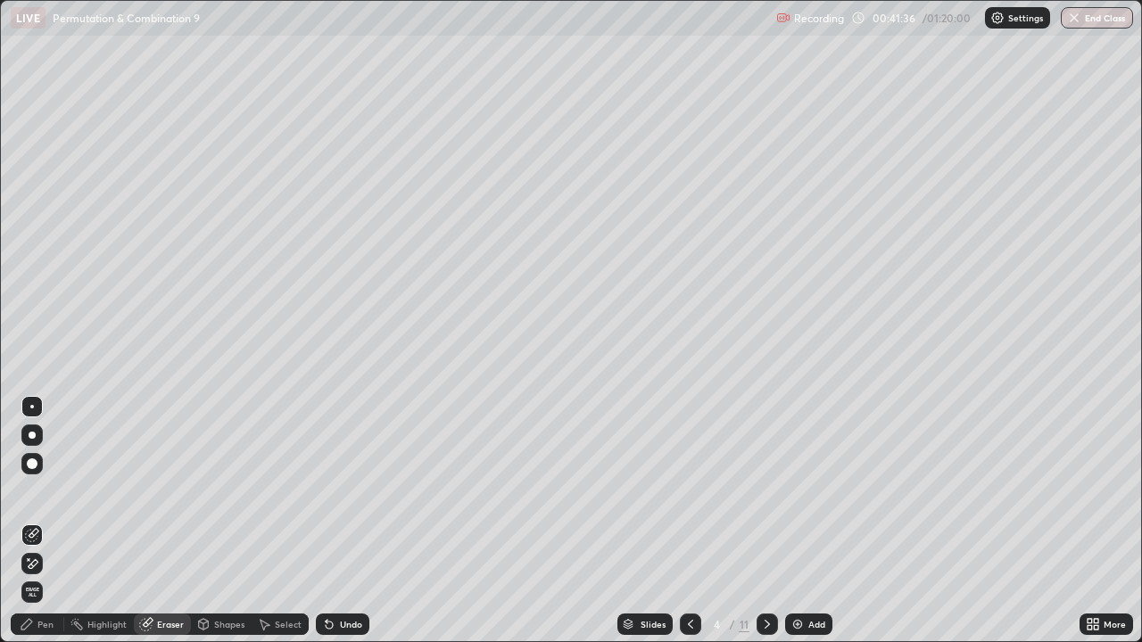
click at [46, 521] on div "Pen" at bounding box center [45, 624] width 16 height 9
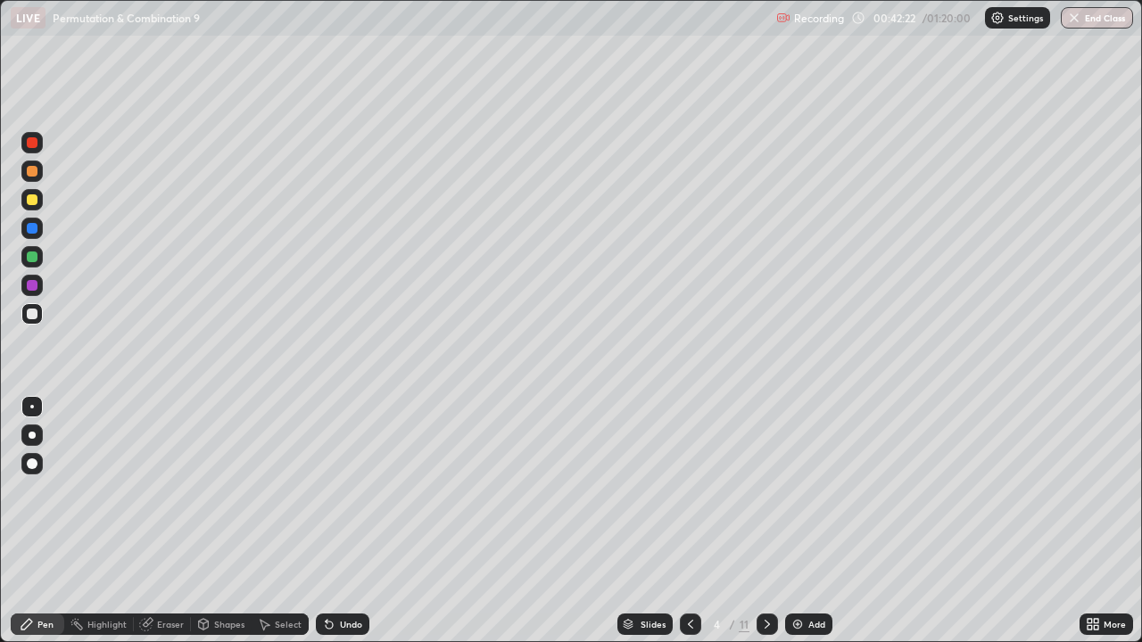
click at [773, 521] on div at bounding box center [767, 624] width 21 height 21
click at [688, 521] on icon at bounding box center [690, 624] width 14 height 14
click at [765, 521] on icon at bounding box center [767, 624] width 14 height 14
click at [41, 316] on div at bounding box center [31, 313] width 21 height 21
click at [39, 203] on div at bounding box center [31, 199] width 21 height 21
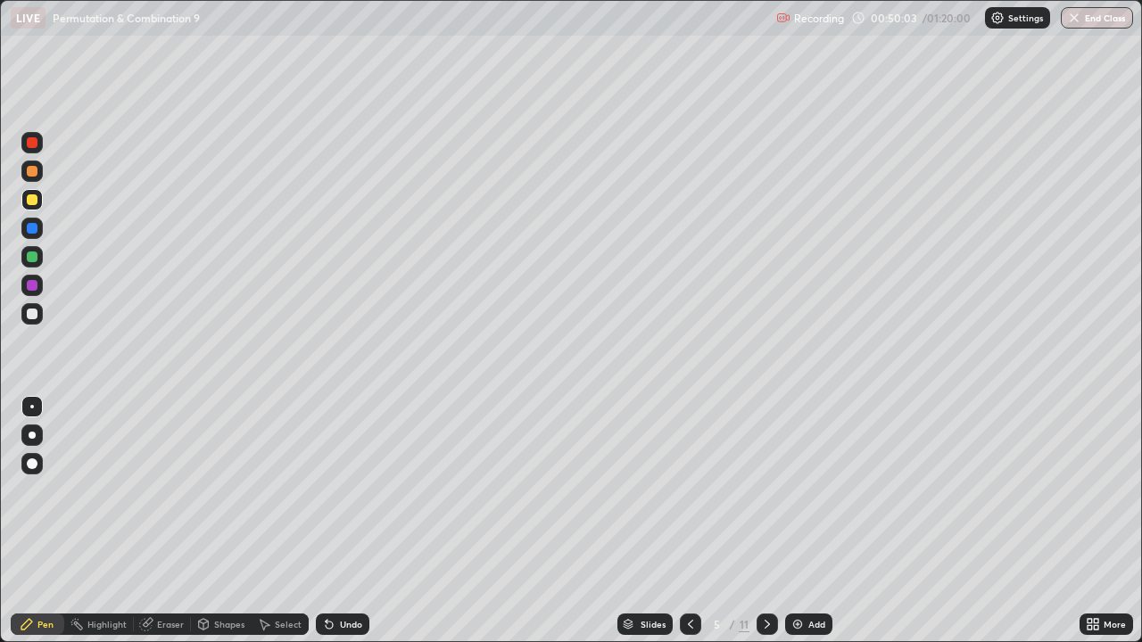
click at [349, 521] on div "Undo" at bounding box center [351, 624] width 22 height 9
click at [352, 521] on div "Undo" at bounding box center [351, 624] width 22 height 9
click at [36, 174] on div at bounding box center [32, 171] width 11 height 11
click at [335, 521] on div "Undo" at bounding box center [343, 624] width 54 height 21
click at [338, 521] on div "Undo" at bounding box center [343, 624] width 54 height 21
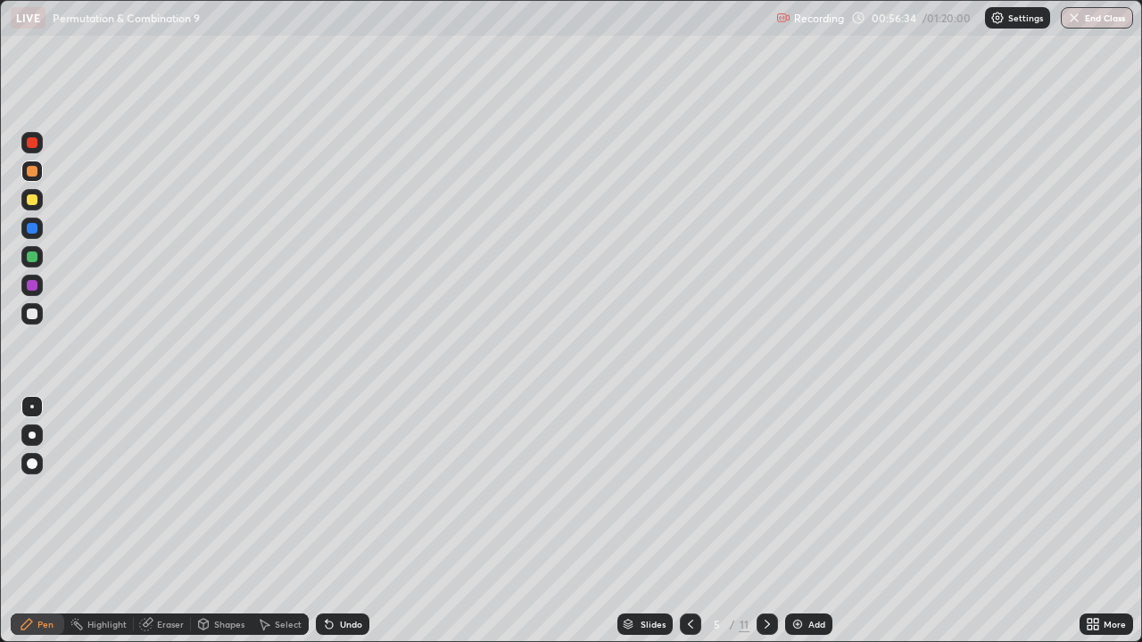
click at [347, 521] on div "Undo" at bounding box center [351, 624] width 22 height 9
click at [343, 521] on div "Undo" at bounding box center [351, 624] width 22 height 9
click at [335, 521] on div "Undo" at bounding box center [343, 624] width 54 height 21
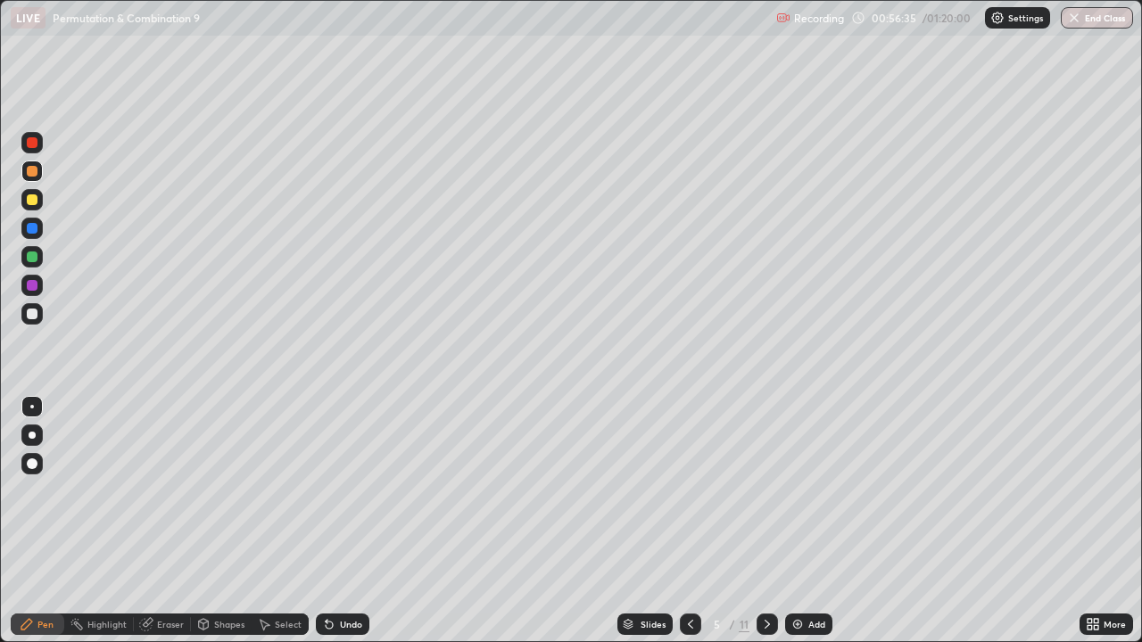
click at [329, 521] on icon at bounding box center [329, 624] width 14 height 14
click at [348, 521] on div "Undo" at bounding box center [351, 624] width 22 height 9
click at [175, 521] on div "Eraser" at bounding box center [170, 624] width 27 height 9
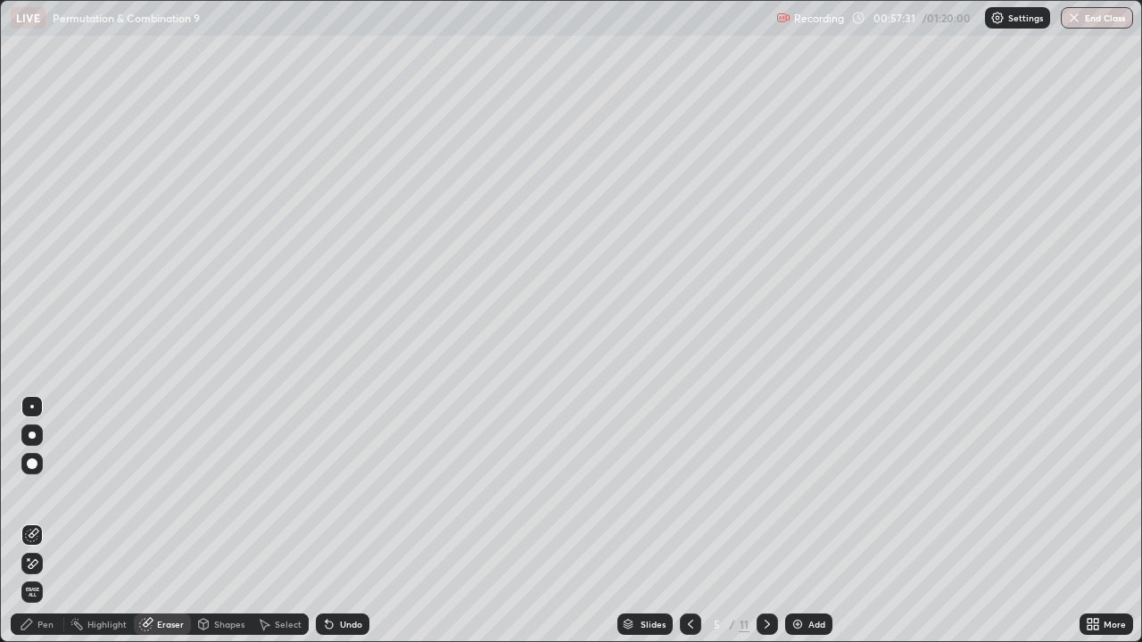
click at [45, 521] on div "Pen" at bounding box center [45, 624] width 16 height 9
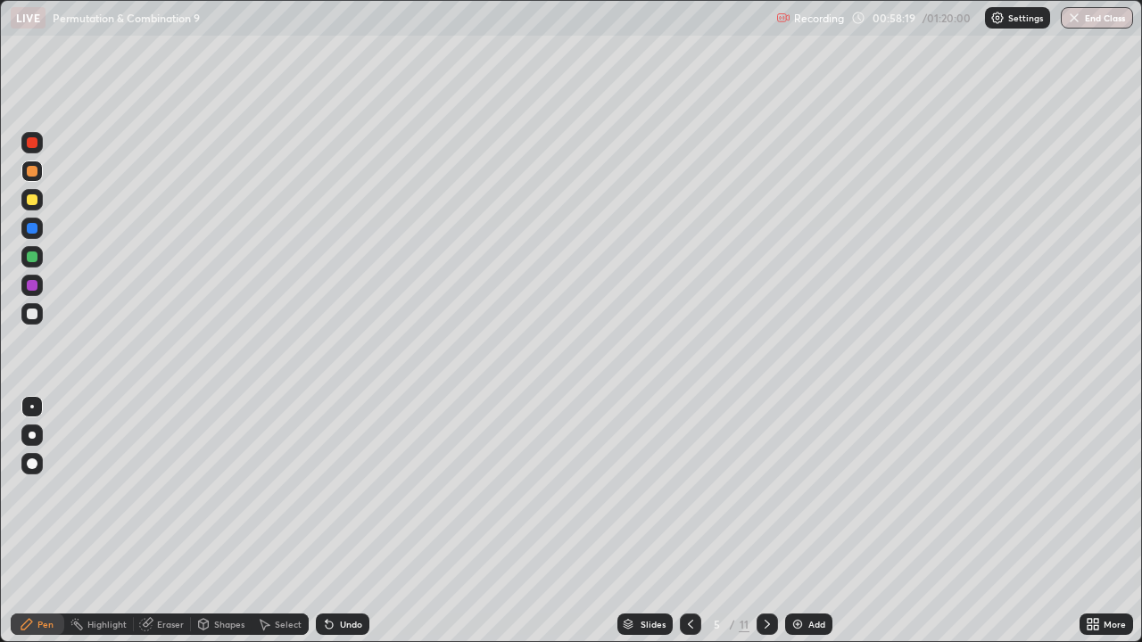
click at [33, 201] on div at bounding box center [32, 199] width 11 height 11
click at [350, 521] on div "Undo" at bounding box center [351, 624] width 22 height 9
click at [348, 521] on div "Undo" at bounding box center [343, 624] width 54 height 21
click at [352, 521] on div "Undo" at bounding box center [351, 624] width 22 height 9
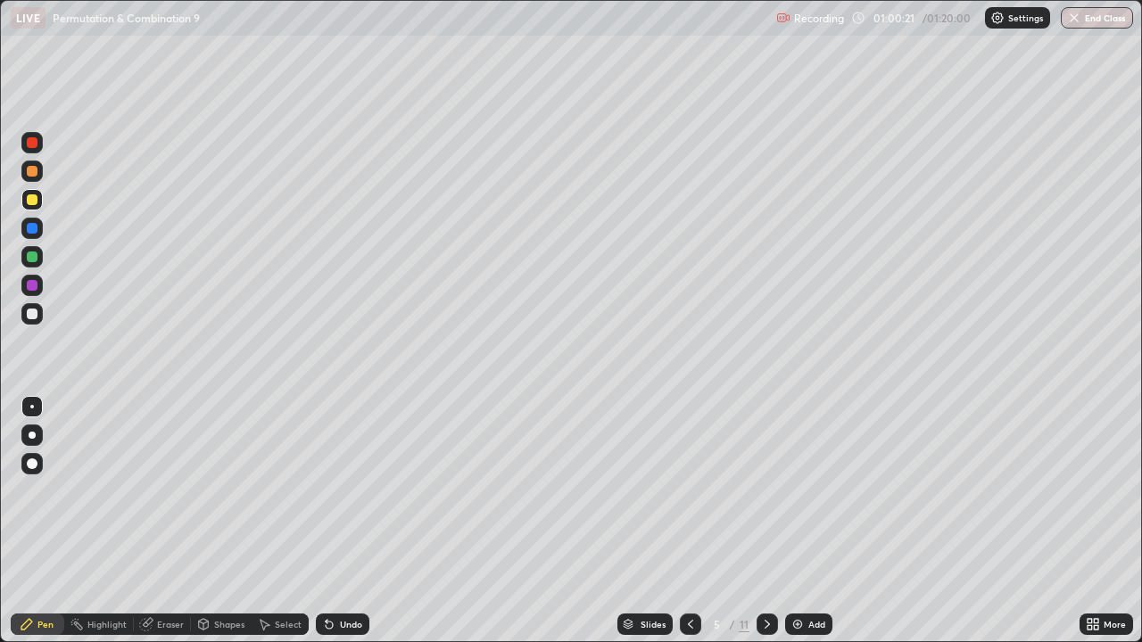
click at [157, 521] on div "Eraser" at bounding box center [170, 624] width 27 height 9
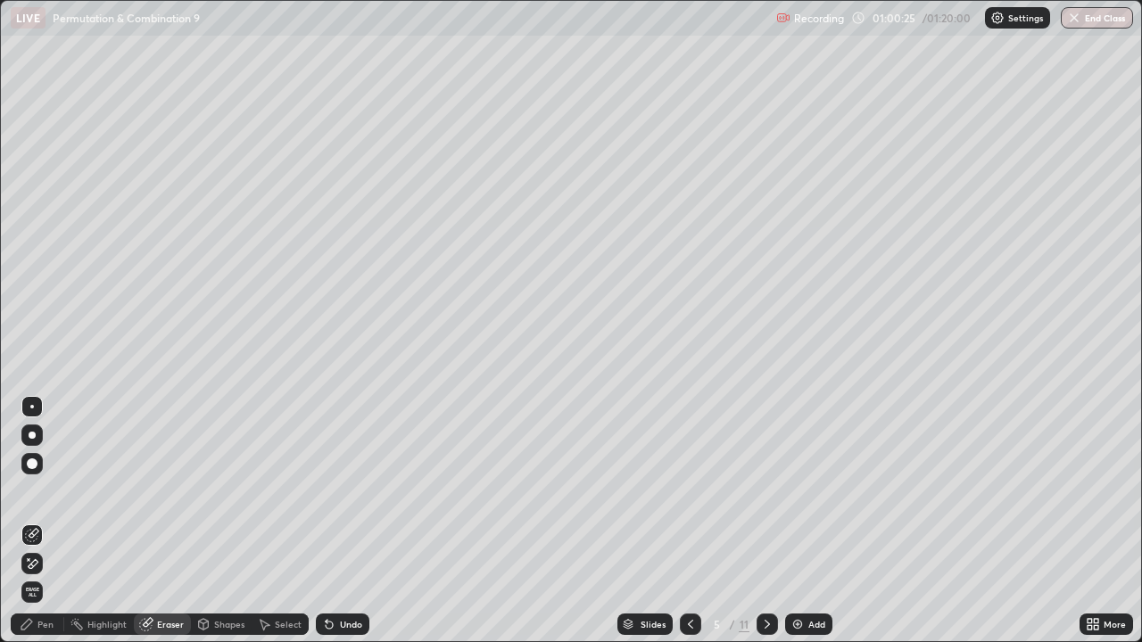
click at [50, 521] on div "Pen" at bounding box center [45, 624] width 16 height 9
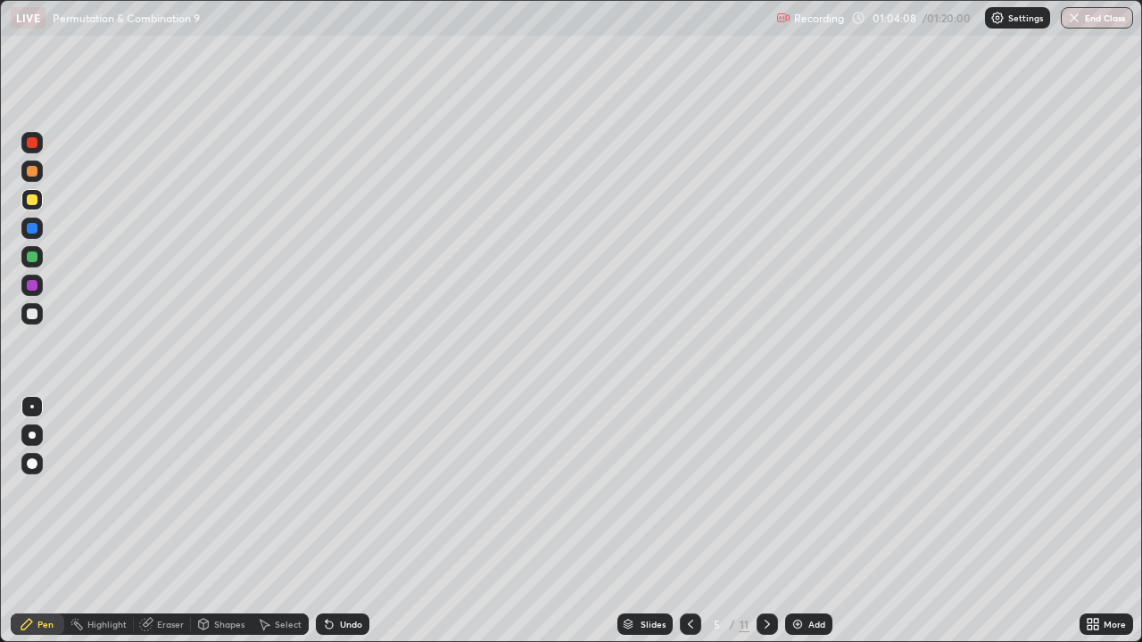
click at [767, 521] on icon at bounding box center [767, 624] width 14 height 14
click at [37, 203] on div at bounding box center [32, 199] width 11 height 11
click at [33, 171] on div at bounding box center [32, 171] width 11 height 11
click at [180, 521] on div "Eraser" at bounding box center [170, 624] width 27 height 9
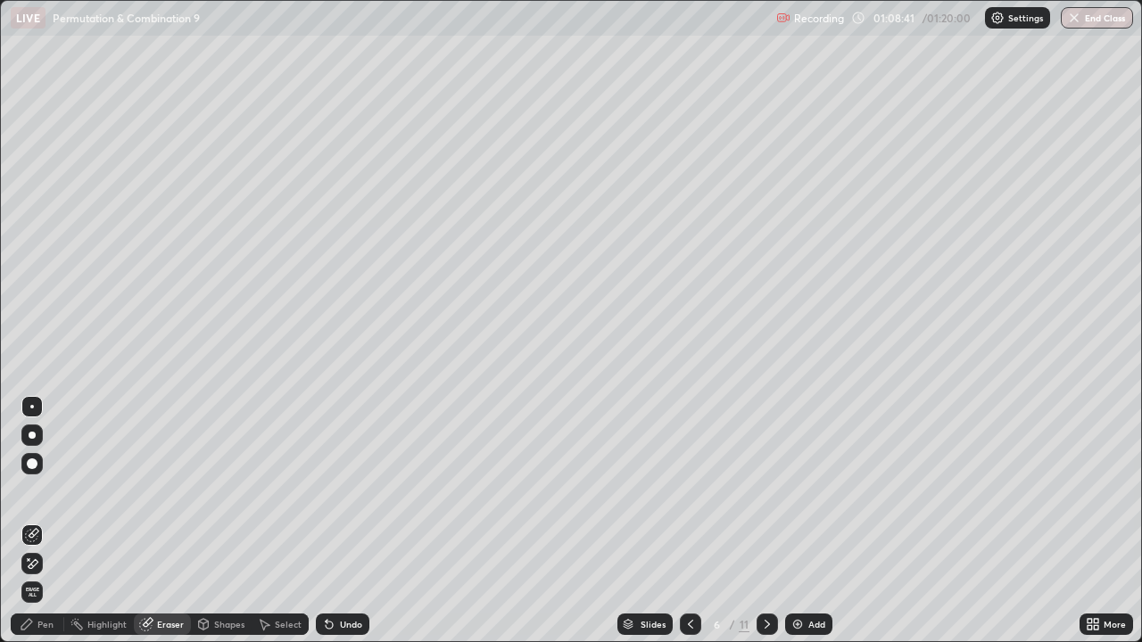
click at [55, 521] on div "Pen" at bounding box center [38, 624] width 54 height 21
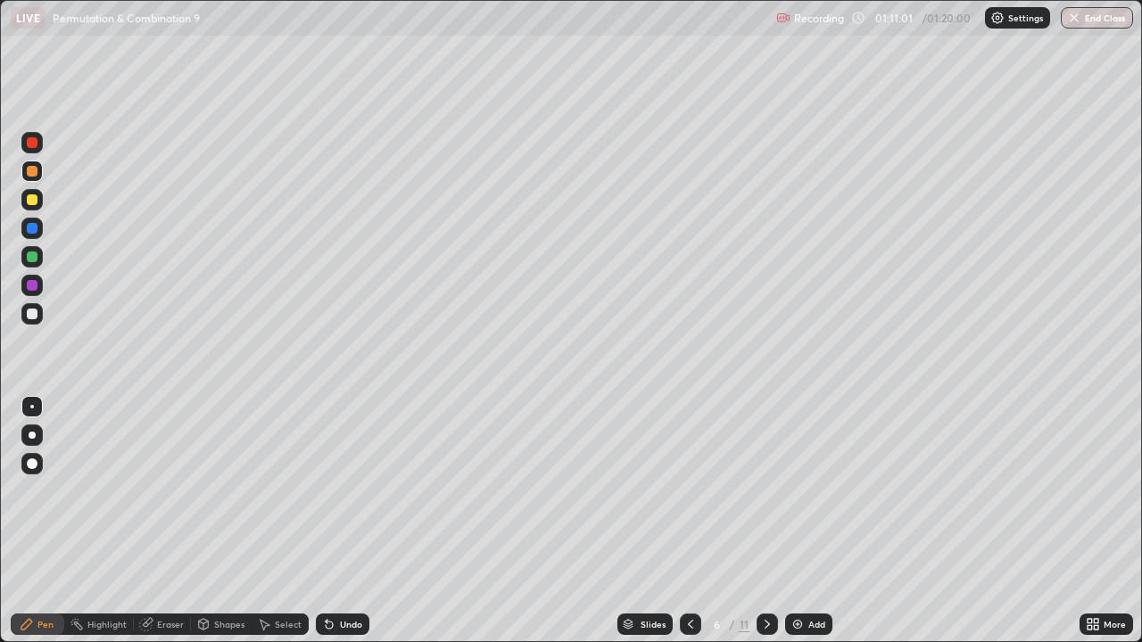
click at [765, 521] on icon at bounding box center [767, 624] width 5 height 9
click at [33, 257] on div at bounding box center [32, 257] width 11 height 11
click at [341, 521] on div "Undo" at bounding box center [351, 624] width 22 height 9
click at [344, 521] on div "Undo" at bounding box center [351, 624] width 22 height 9
click at [228, 521] on div "Shapes" at bounding box center [229, 624] width 30 height 9
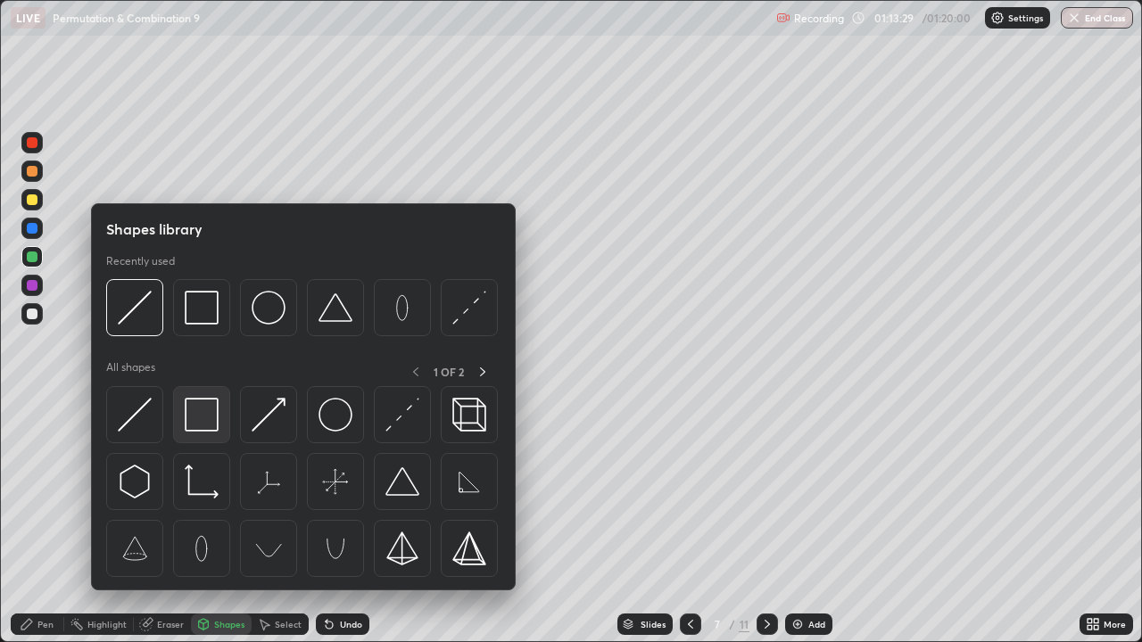
click at [196, 415] on img at bounding box center [202, 415] width 34 height 34
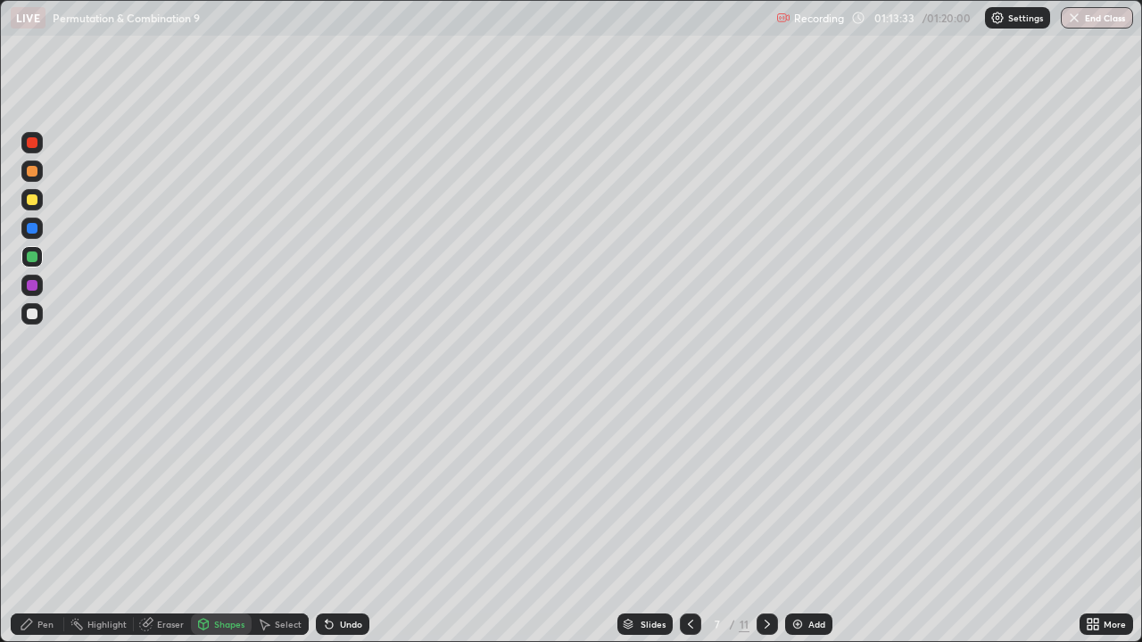
click at [219, 521] on div "Shapes" at bounding box center [229, 624] width 30 height 9
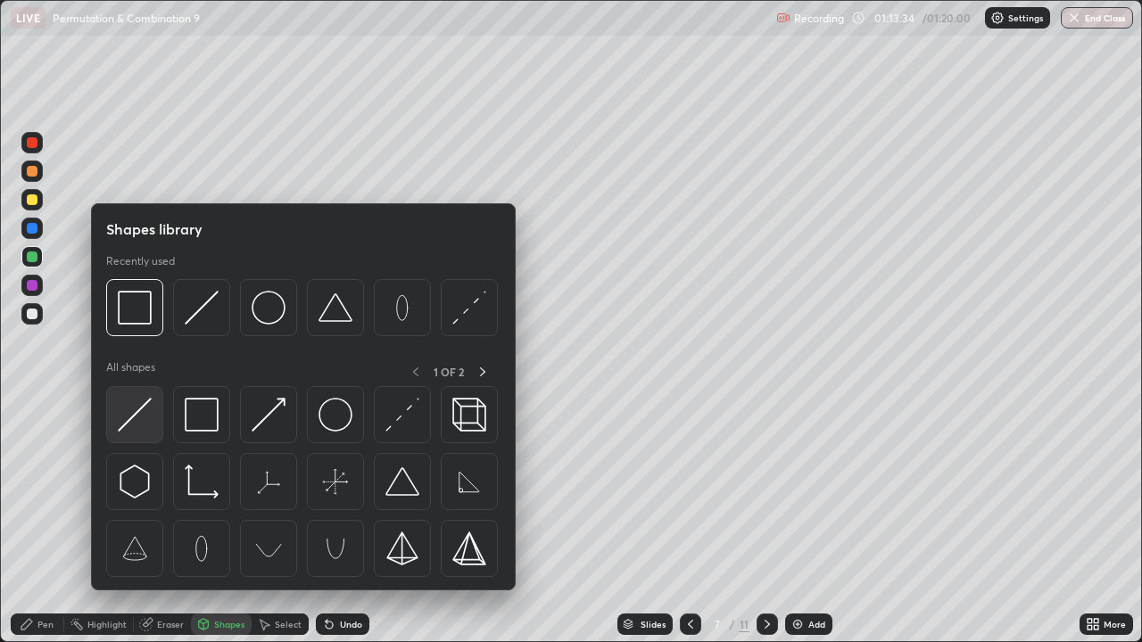
click at [141, 412] on img at bounding box center [135, 415] width 34 height 34
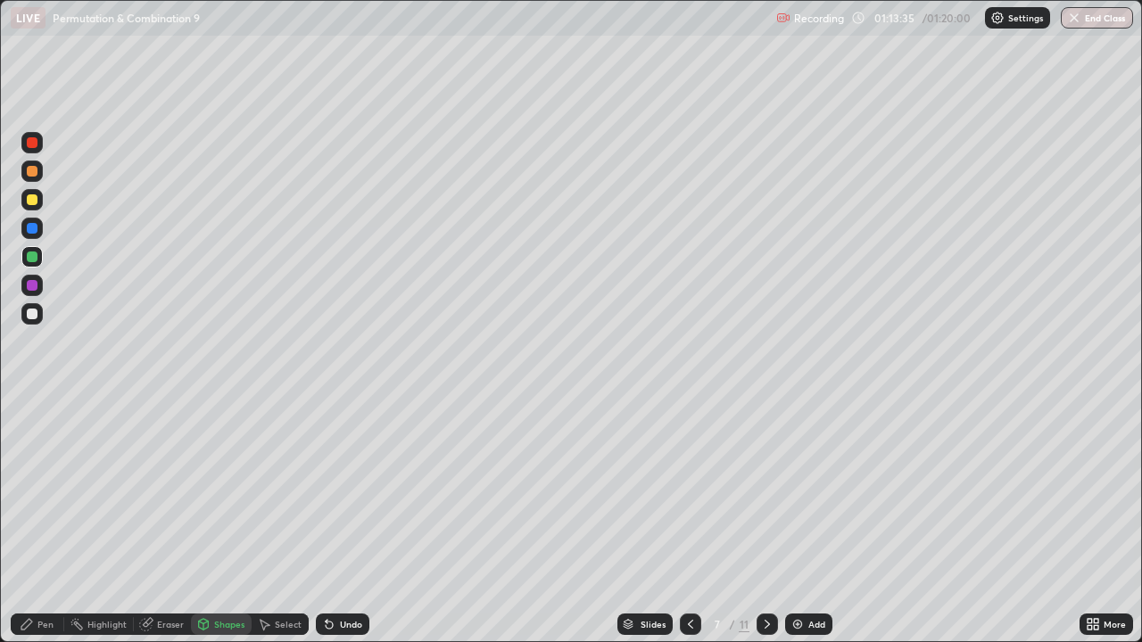
click at [33, 312] on div at bounding box center [32, 314] width 11 height 11
click at [37, 203] on div at bounding box center [32, 199] width 11 height 11
click at [38, 521] on div "Pen" at bounding box center [38, 624] width 54 height 21
click at [234, 521] on div "Shapes" at bounding box center [221, 624] width 61 height 21
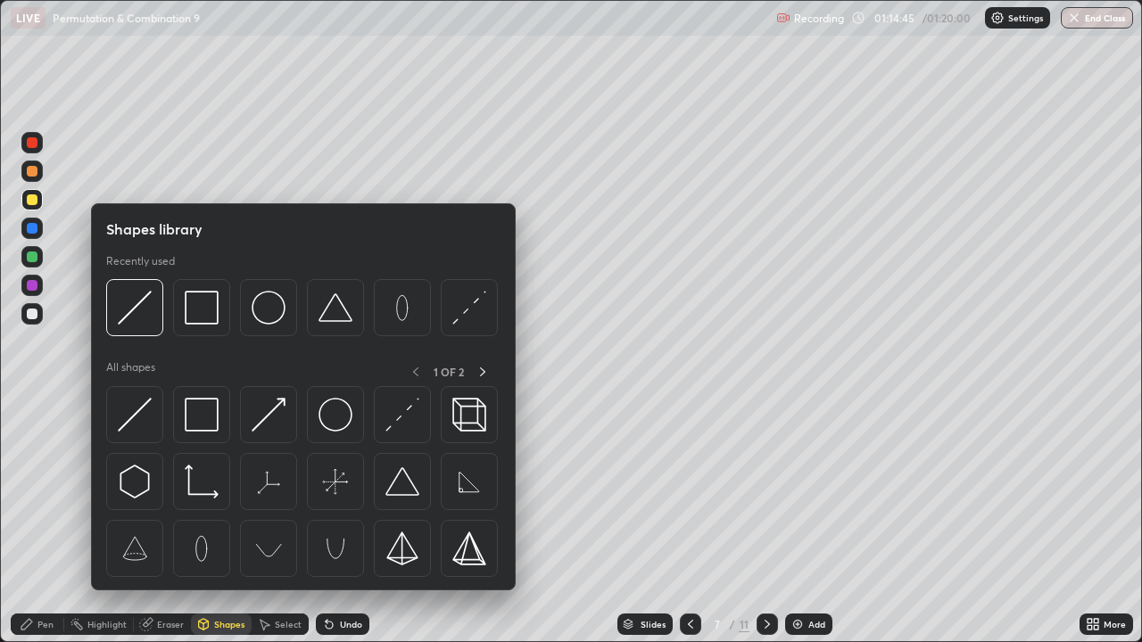
click at [160, 521] on div "Eraser" at bounding box center [170, 624] width 27 height 9
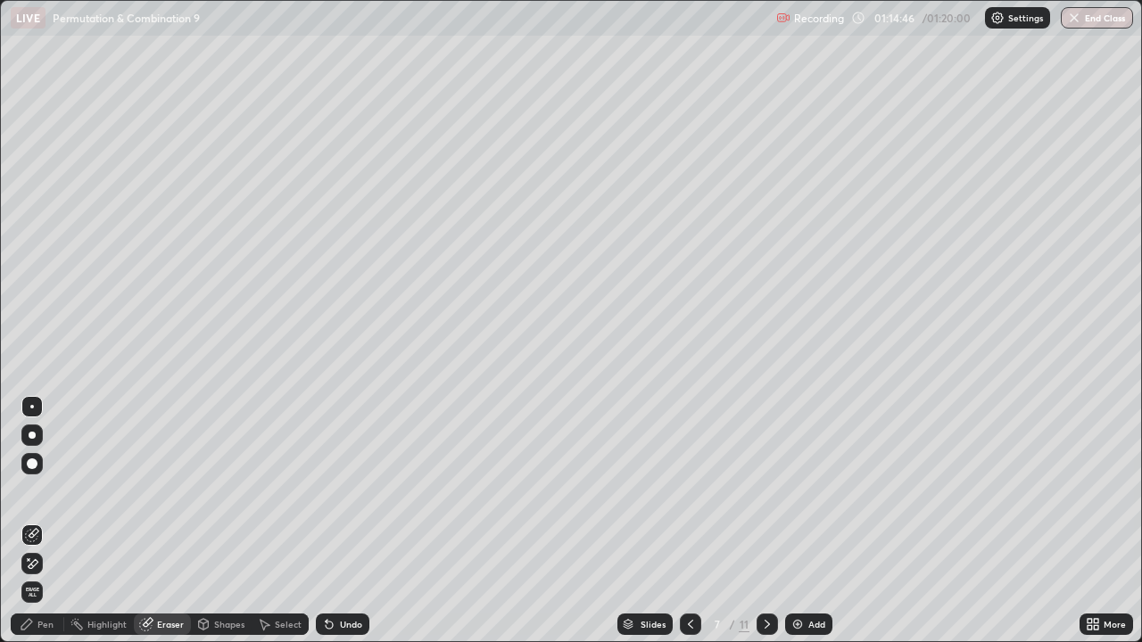
click at [36, 521] on icon at bounding box center [34, 563] width 10 height 9
click at [43, 521] on div "Pen" at bounding box center [45, 624] width 16 height 9
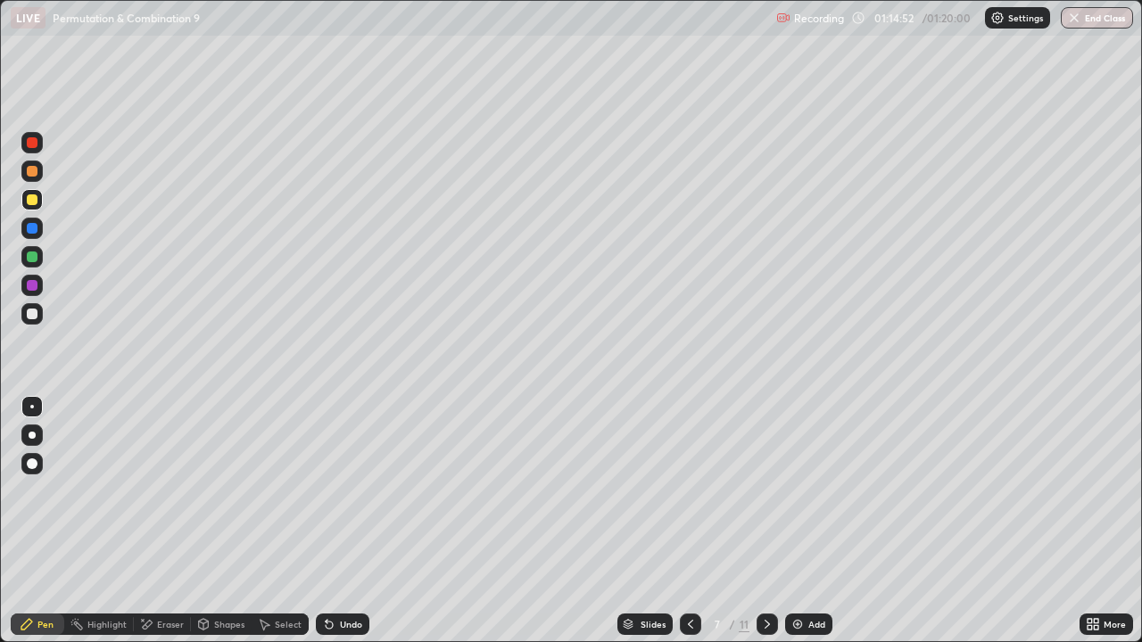
click at [228, 521] on div "Shapes" at bounding box center [229, 624] width 30 height 9
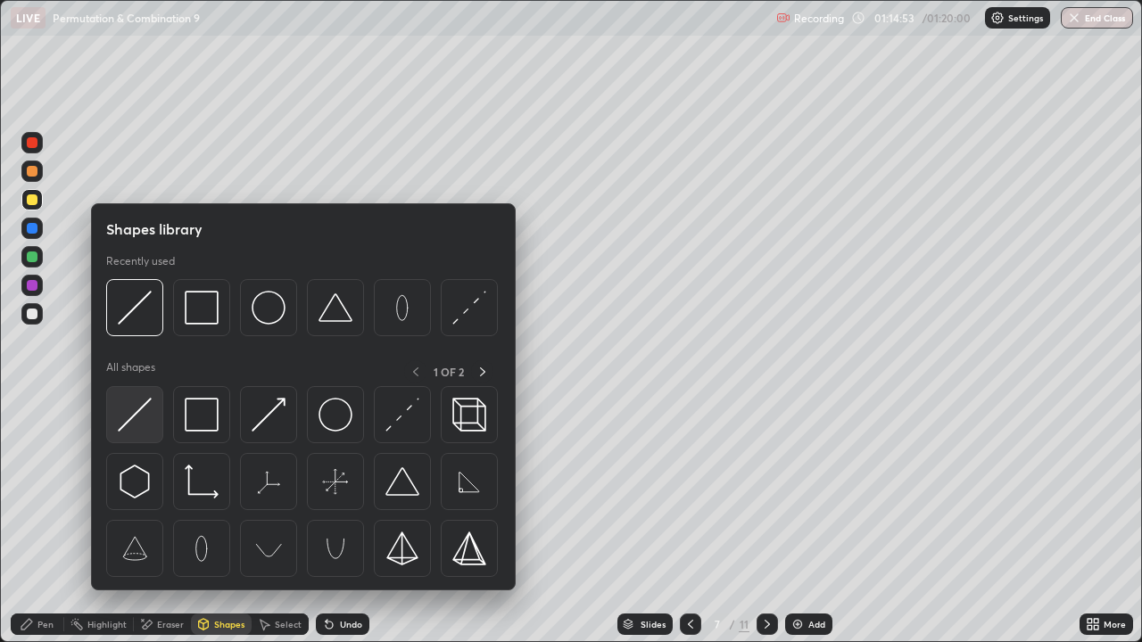
click at [138, 418] on img at bounding box center [135, 415] width 34 height 34
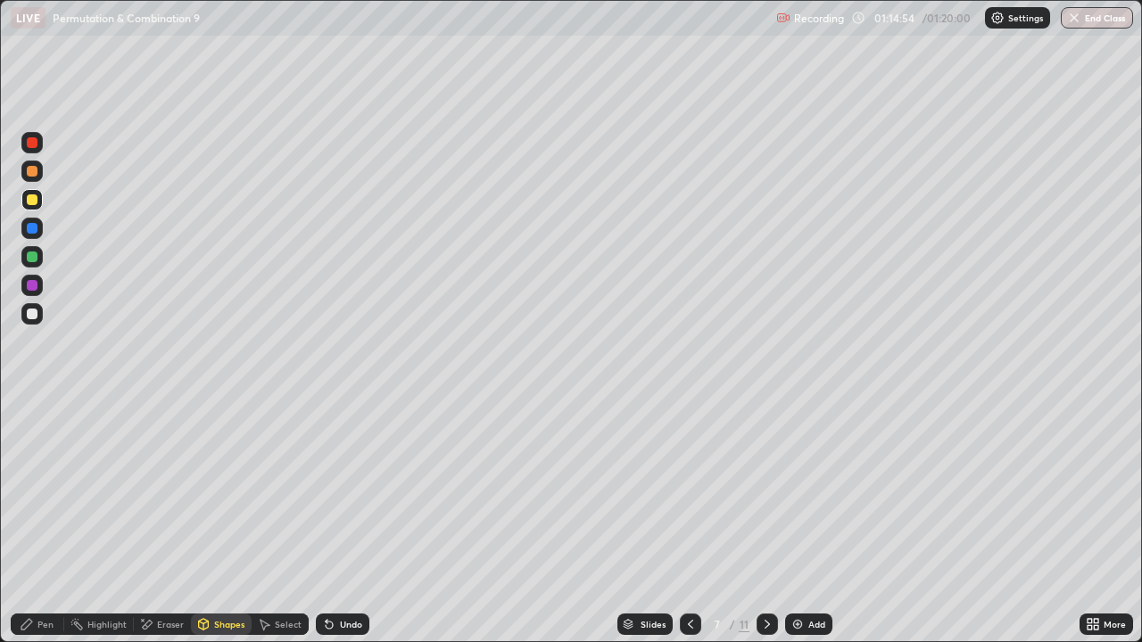
click at [34, 314] on div at bounding box center [32, 314] width 11 height 11
click at [54, 521] on div "Pen" at bounding box center [38, 624] width 54 height 21
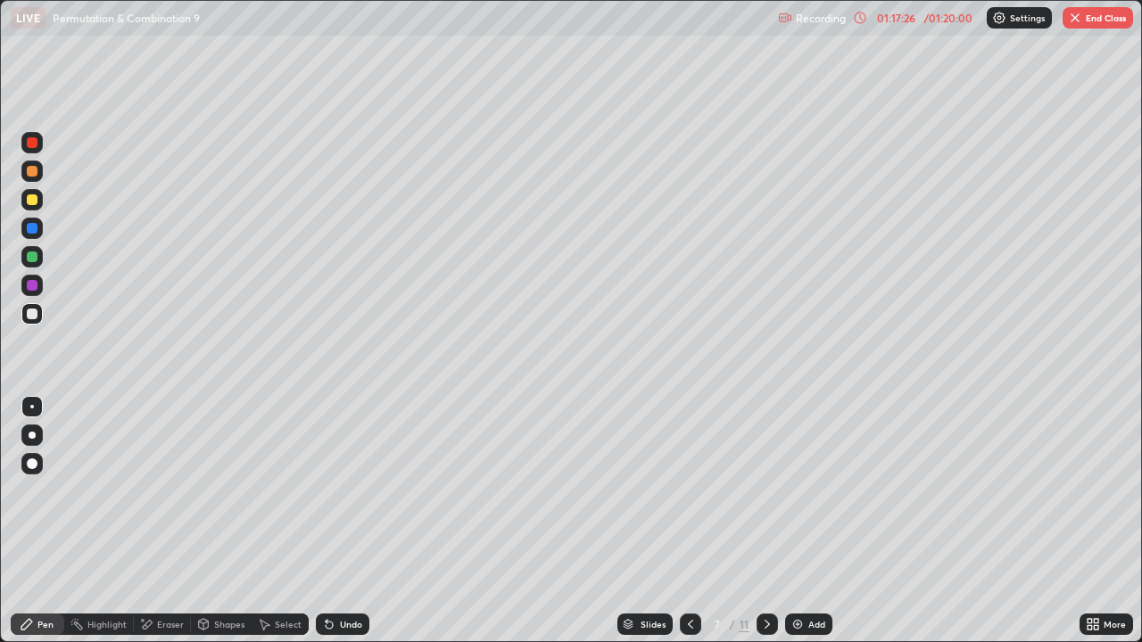
click at [29, 256] on div at bounding box center [32, 257] width 11 height 11
click at [1095, 21] on button "End Class" at bounding box center [1098, 17] width 70 height 21
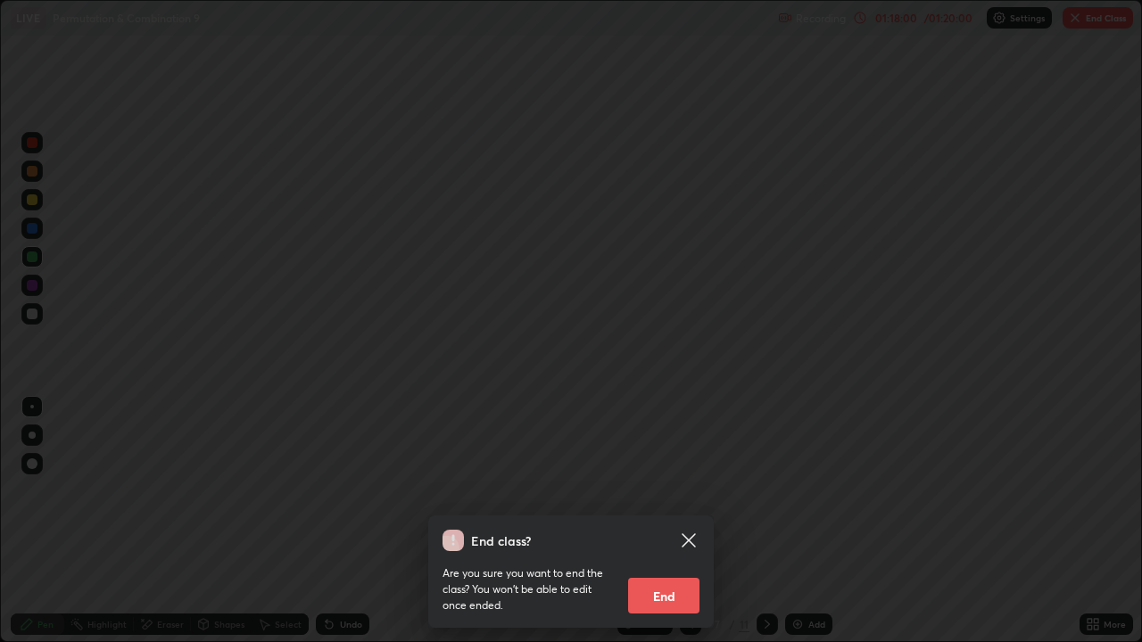
click at [674, 521] on button "End" at bounding box center [663, 596] width 71 height 36
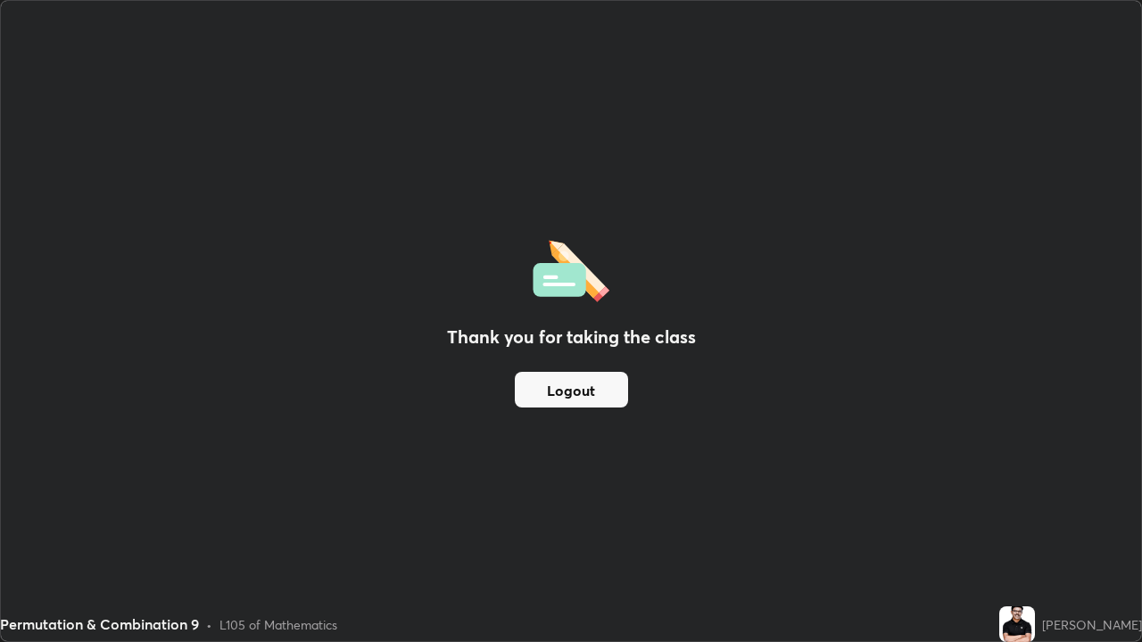
click at [594, 396] on button "Logout" at bounding box center [571, 390] width 113 height 36
click at [600, 395] on button "Logout" at bounding box center [571, 390] width 113 height 36
click at [590, 393] on button "Logout" at bounding box center [571, 390] width 113 height 36
click at [576, 392] on button "Logout" at bounding box center [571, 390] width 113 height 36
